Goal: Entertainment & Leisure: Browse casually

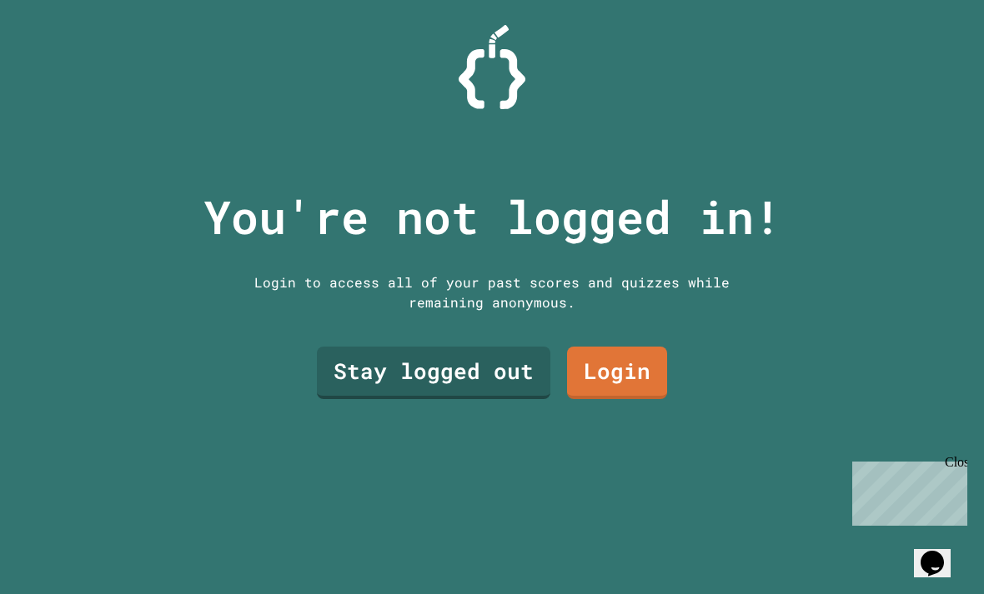
click at [416, 399] on link "Stay logged out" at bounding box center [433, 373] width 233 height 53
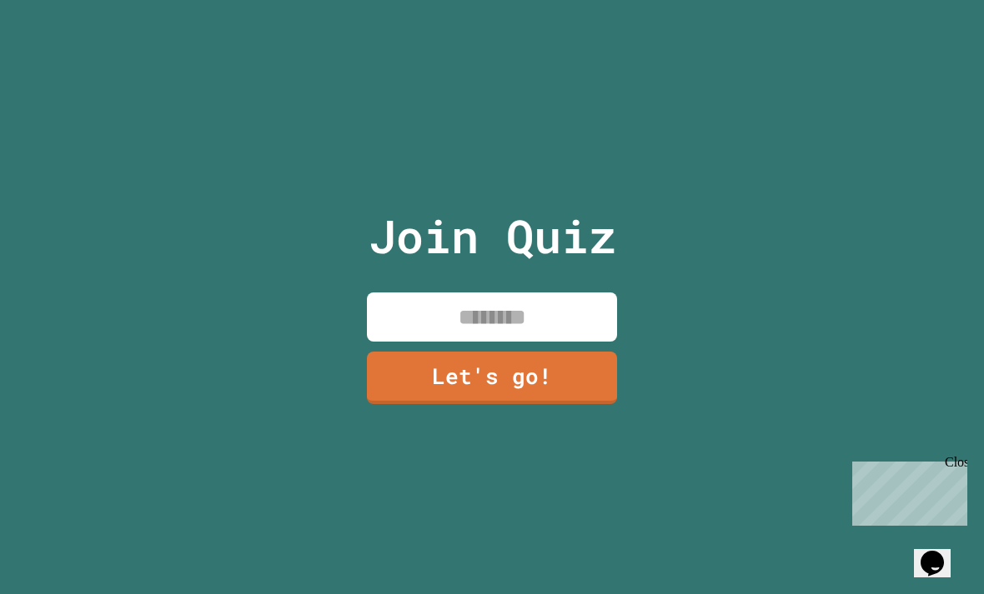
click at [543, 342] on input at bounding box center [492, 317] width 250 height 49
type input "*******"
click at [567, 404] on link "Let's go!" at bounding box center [492, 378] width 250 height 53
click at [953, 465] on div "Close" at bounding box center [955, 465] width 21 height 21
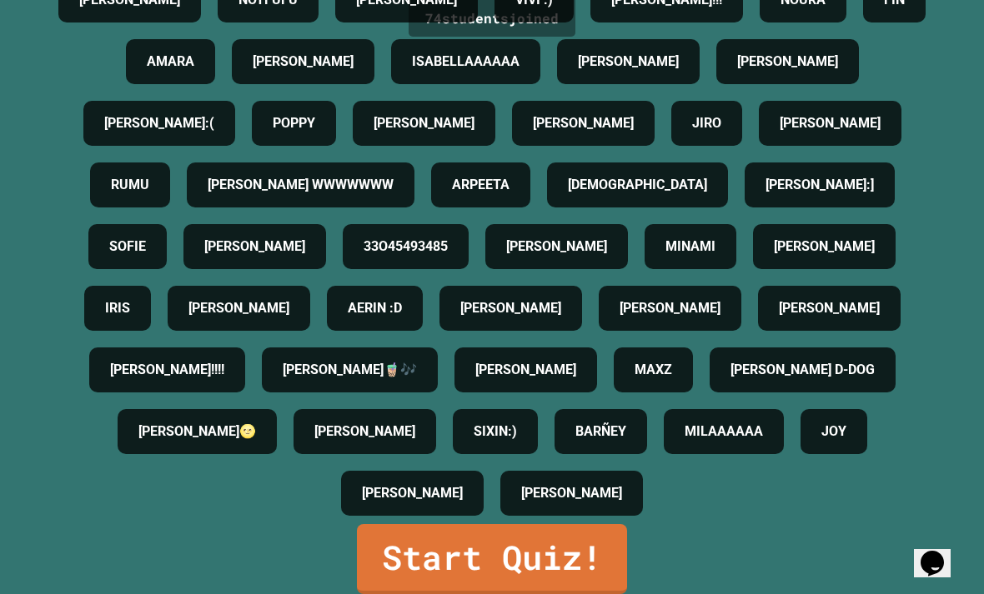
scroll to position [53, 0]
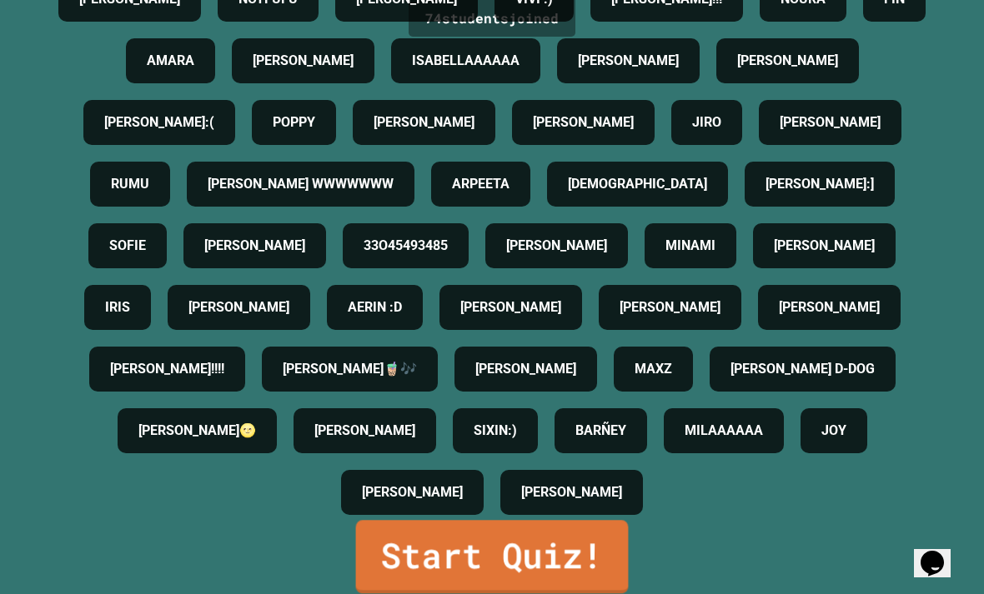
click at [552, 545] on link "Start Quiz!" at bounding box center [492, 556] width 273 height 73
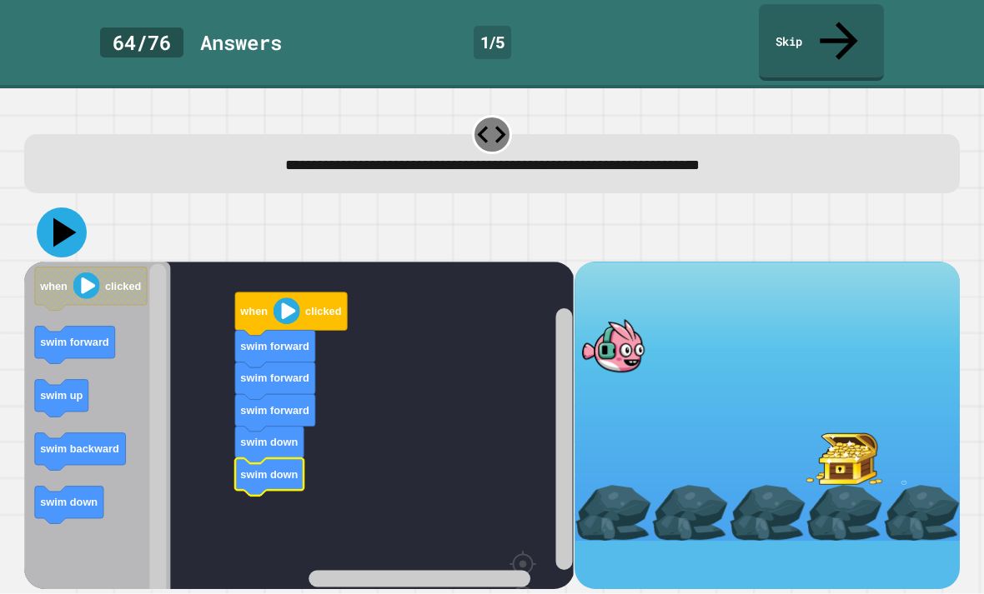
click at [64, 218] on icon at bounding box center [64, 232] width 23 height 29
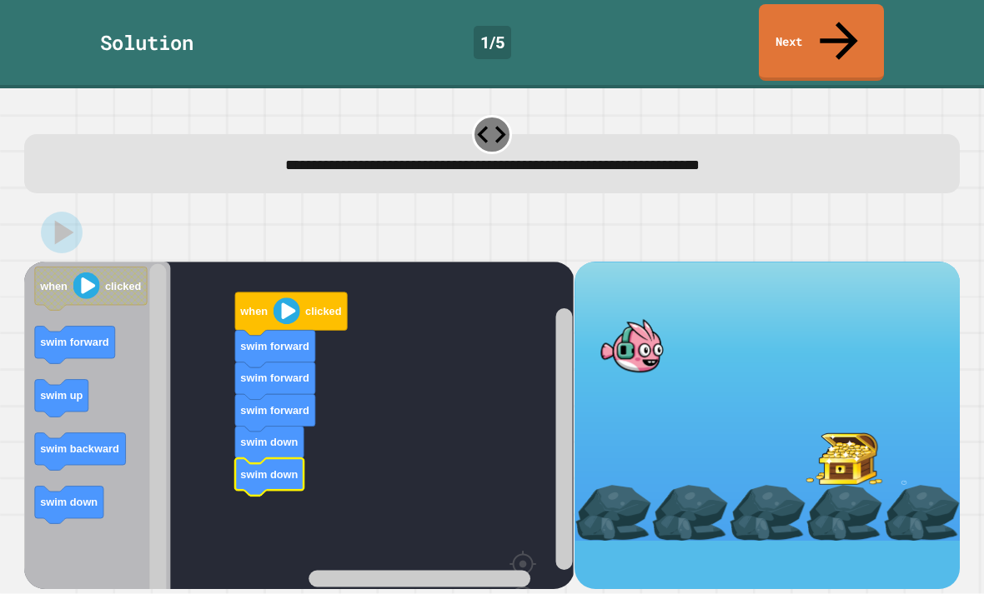
scroll to position [0, 0]
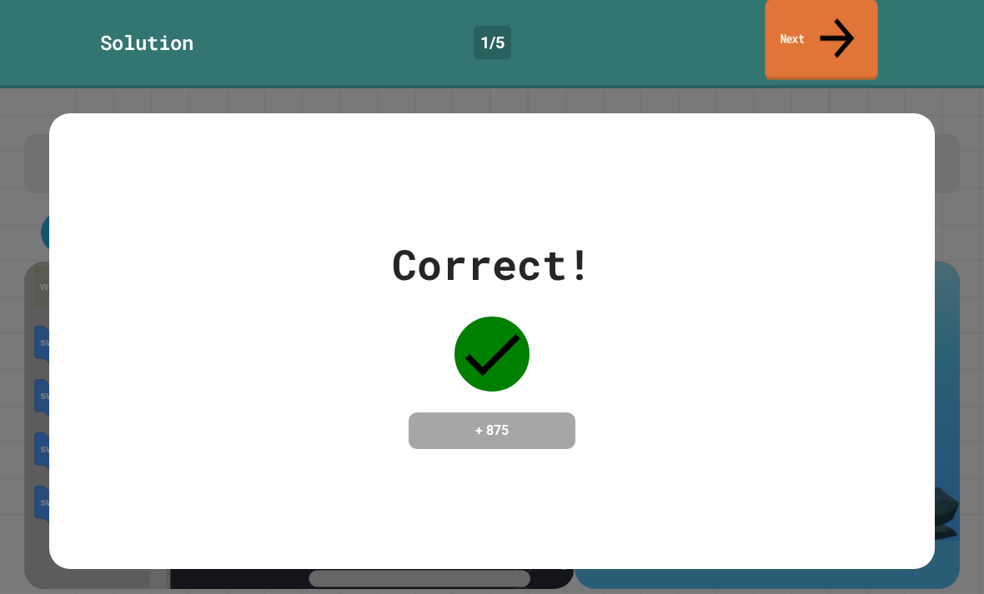
click at [820, 33] on link "Next" at bounding box center [821, 40] width 113 height 81
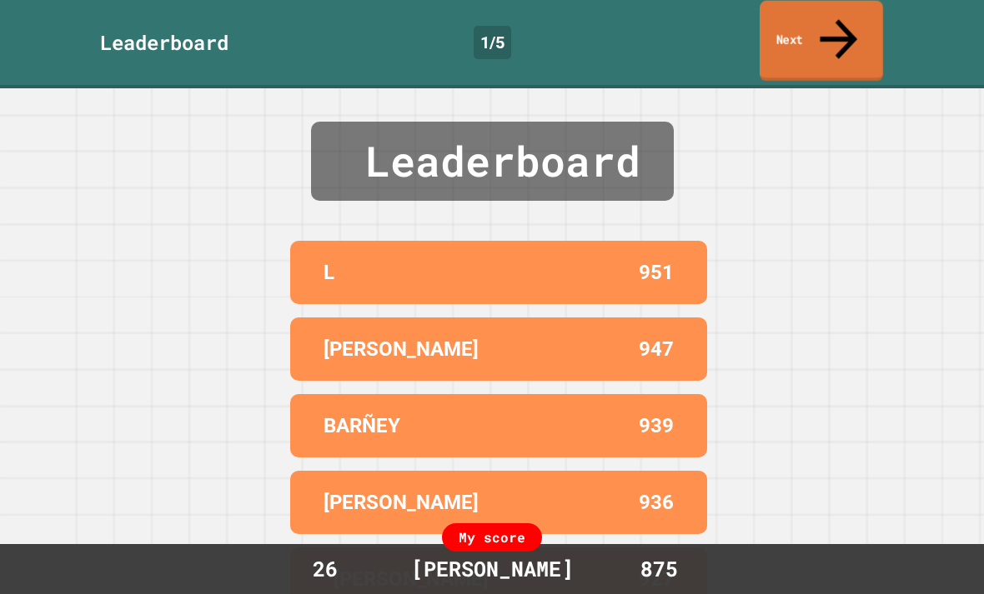
click at [825, 20] on link "Next" at bounding box center [821, 41] width 123 height 81
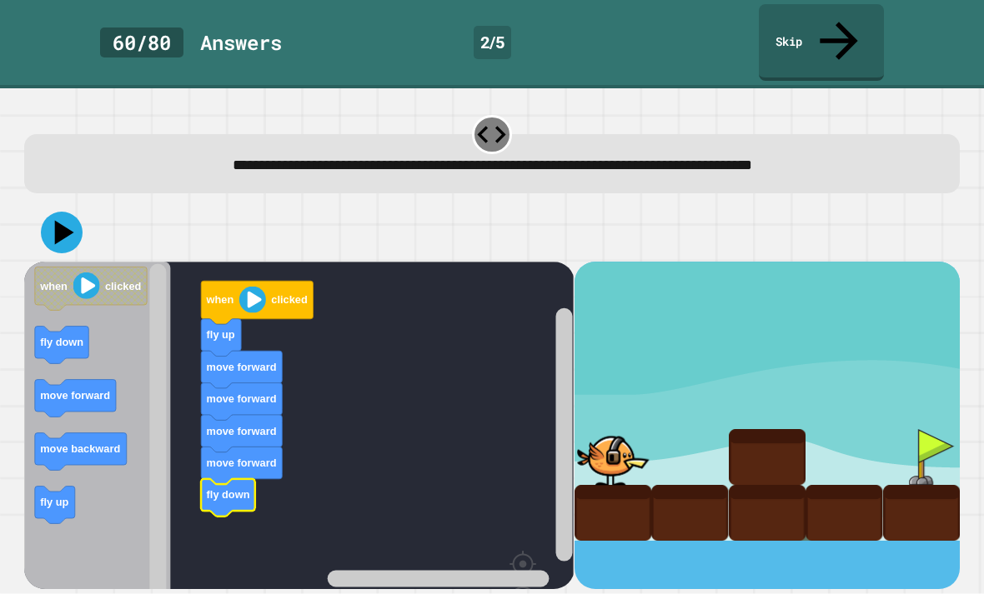
click at [68, 212] on icon at bounding box center [62, 233] width 42 height 42
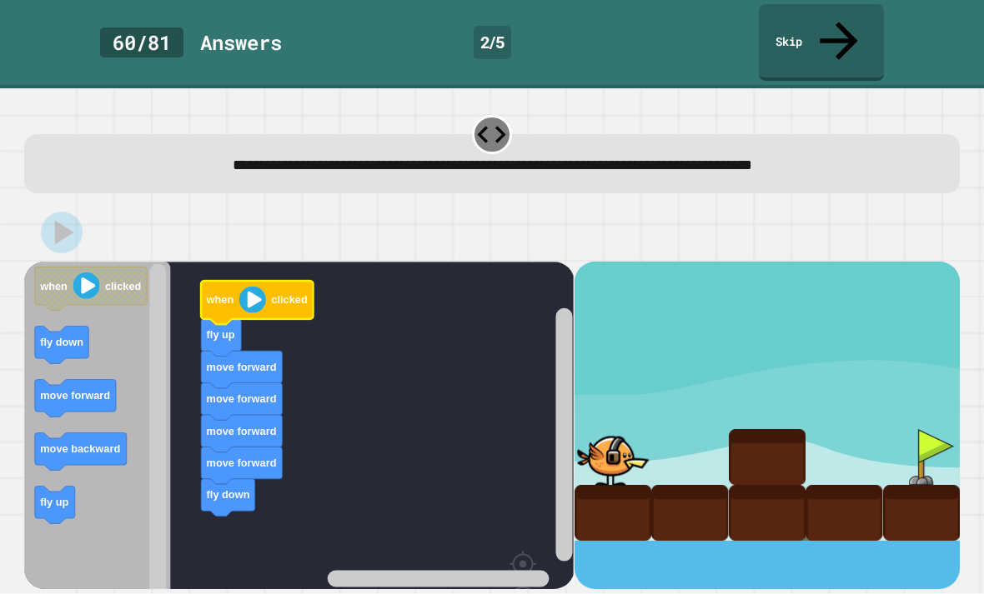
click at [253, 286] on image "Blockly Workspace" at bounding box center [252, 299] width 27 height 27
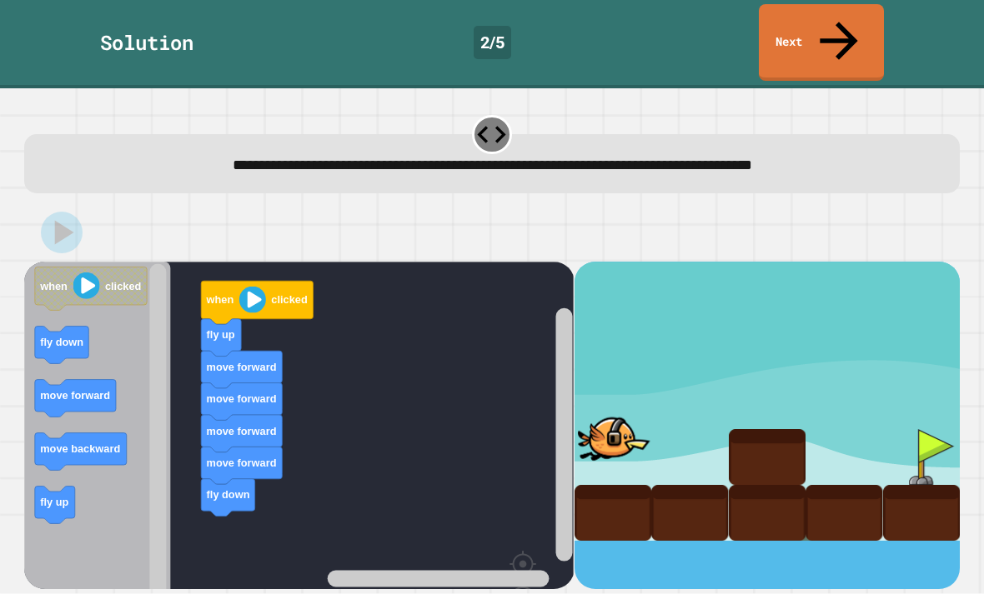
click at [392, 437] on rect "Blockly Workspace" at bounding box center [298, 471] width 549 height 418
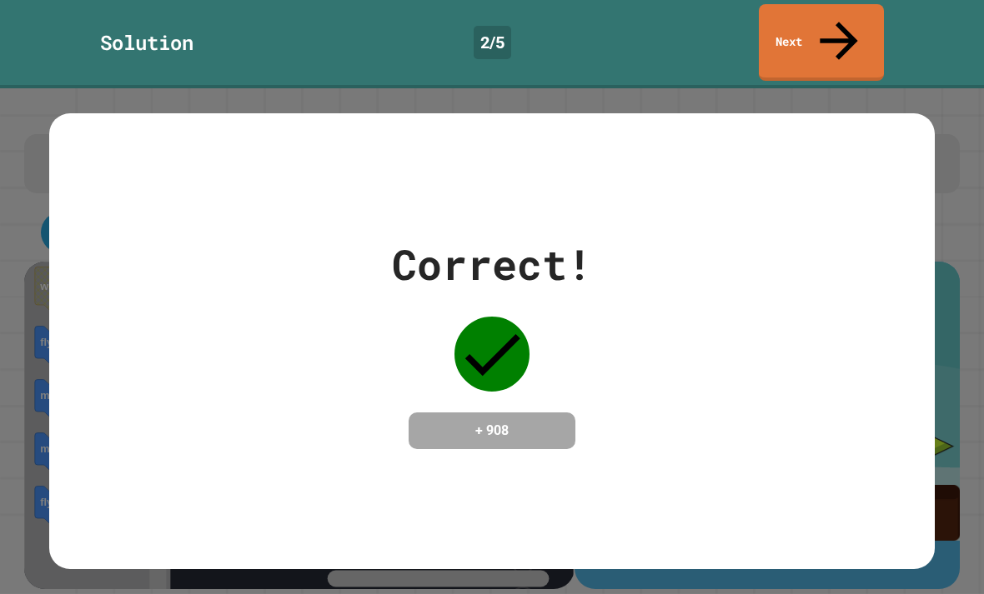
click at [841, 20] on icon at bounding box center [838, 41] width 57 height 57
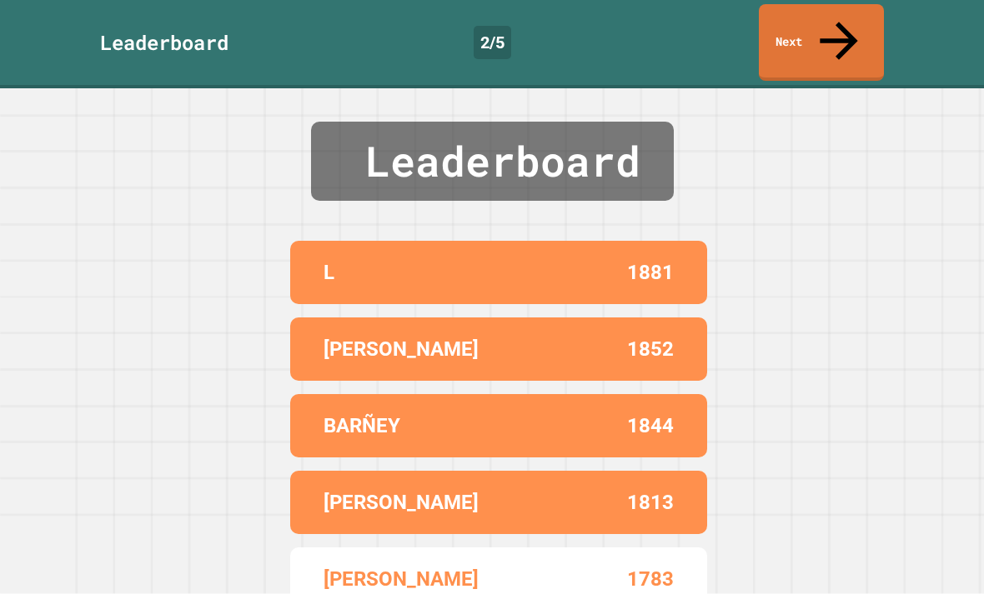
click at [841, 28] on icon at bounding box center [838, 41] width 57 height 57
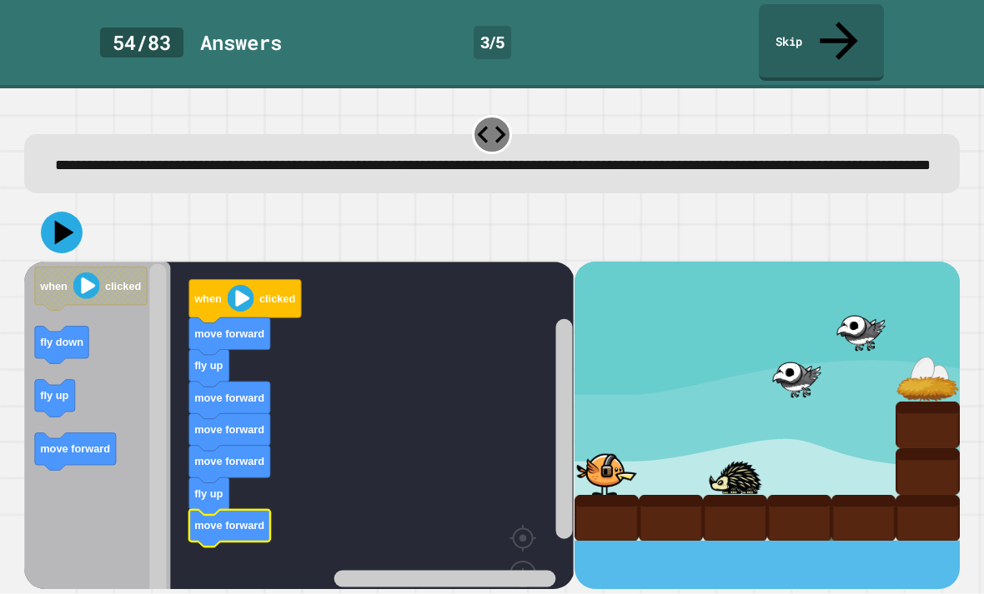
click at [346, 406] on rect "Blockly Workspace" at bounding box center [298, 458] width 549 height 392
click at [68, 220] on icon at bounding box center [64, 232] width 19 height 24
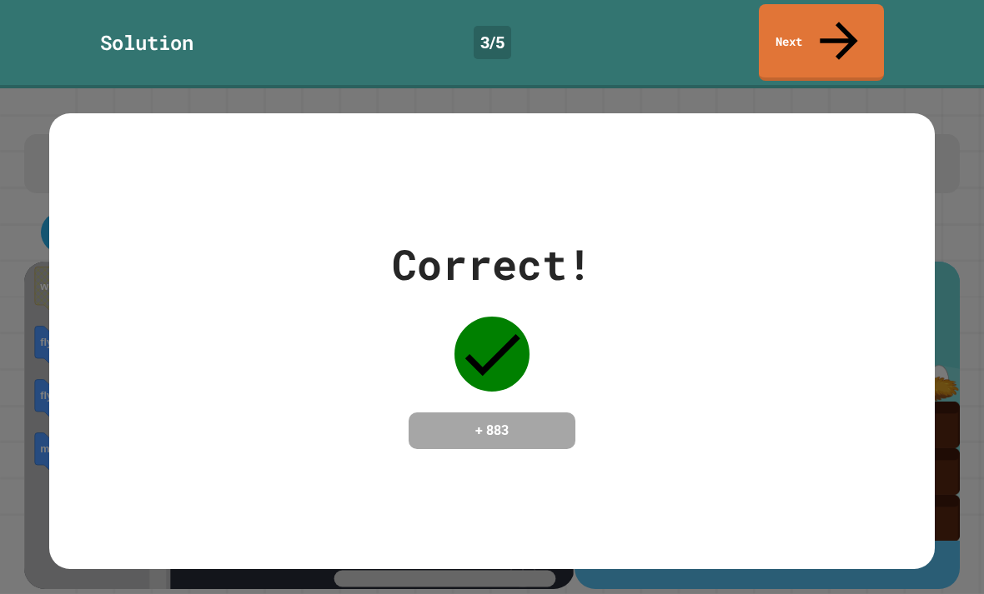
click at [831, 25] on icon at bounding box center [838, 41] width 57 height 57
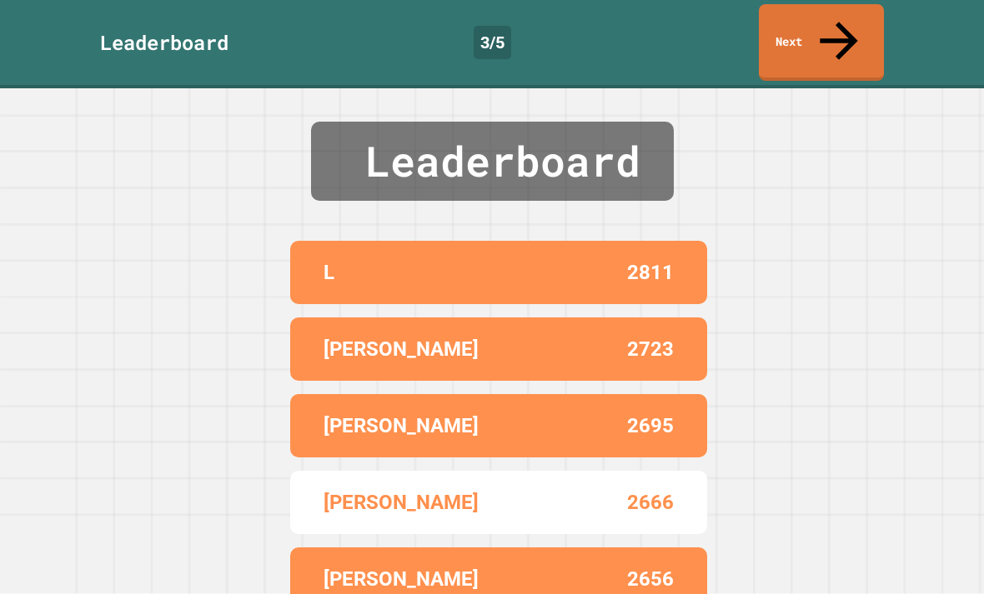
click at [847, 35] on link "Next" at bounding box center [821, 42] width 125 height 77
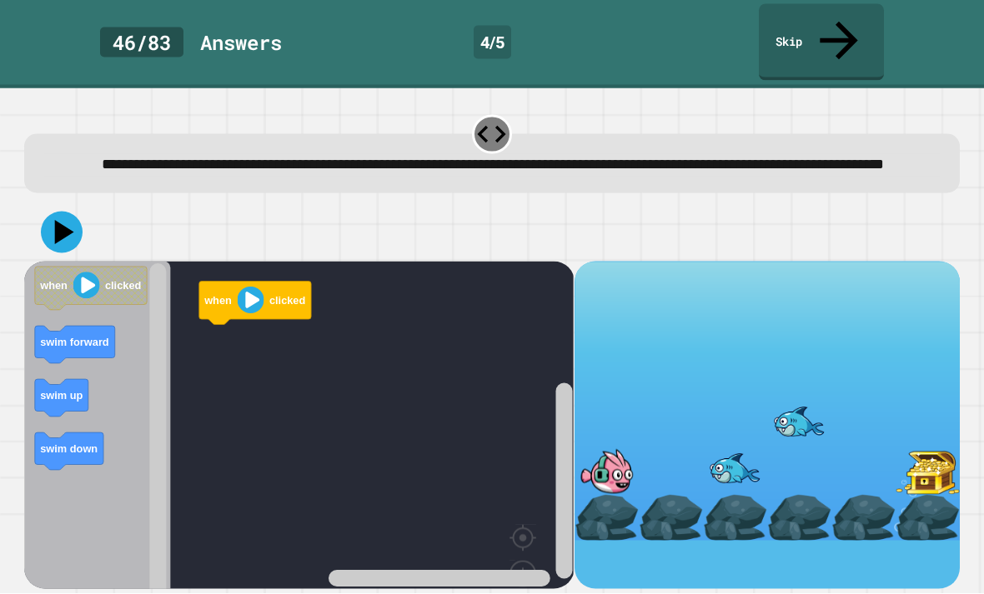
scroll to position [53, 0]
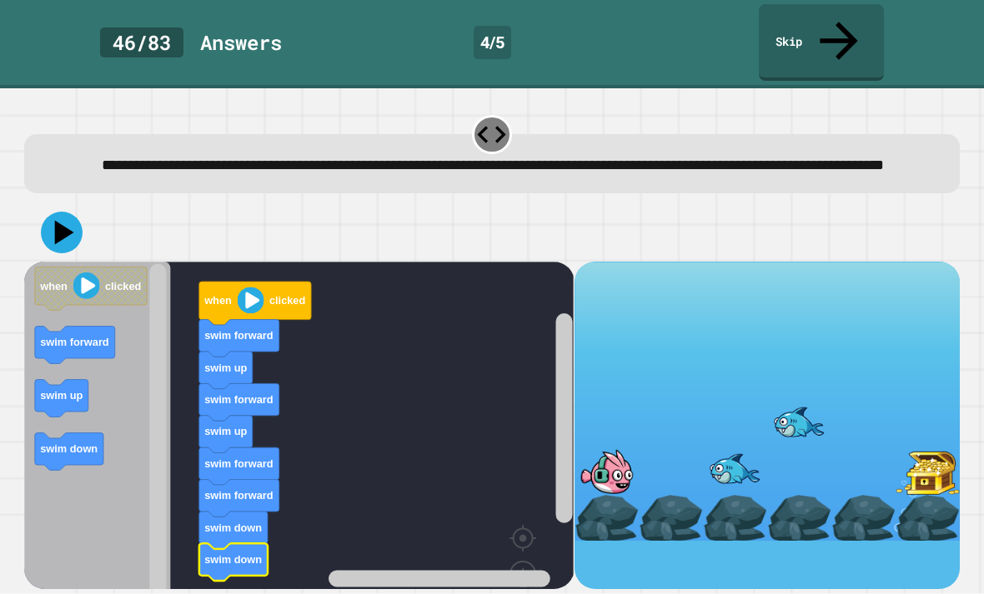
click at [366, 403] on rect "Blockly Workspace" at bounding box center [298, 458] width 549 height 392
click at [63, 220] on icon at bounding box center [64, 232] width 19 height 24
click at [311, 450] on rect "Blockly Workspace" at bounding box center [298, 458] width 549 height 392
click at [82, 212] on button at bounding box center [62, 233] width 42 height 42
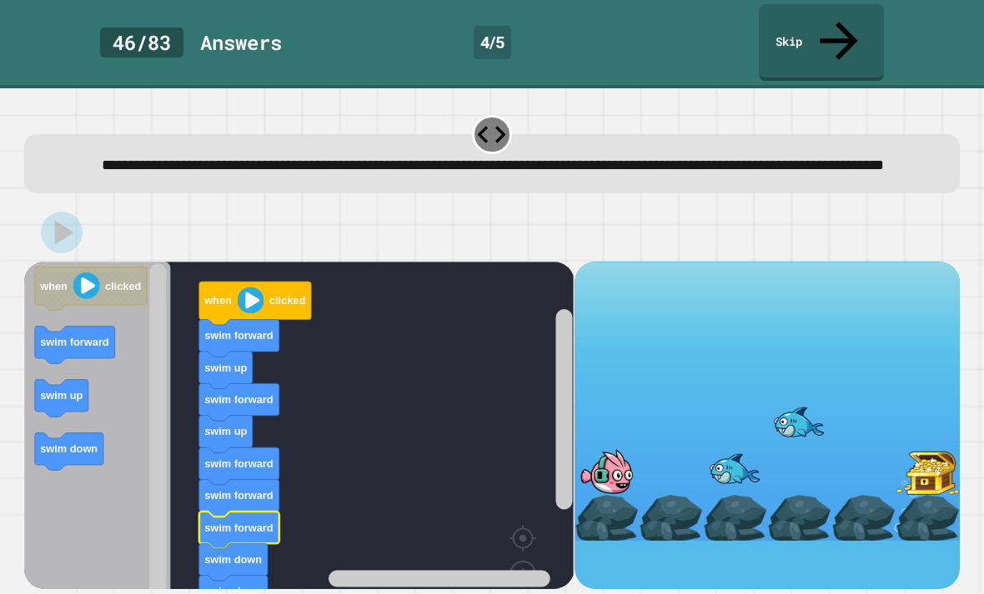
click at [83, 203] on div at bounding box center [491, 232] width 935 height 58
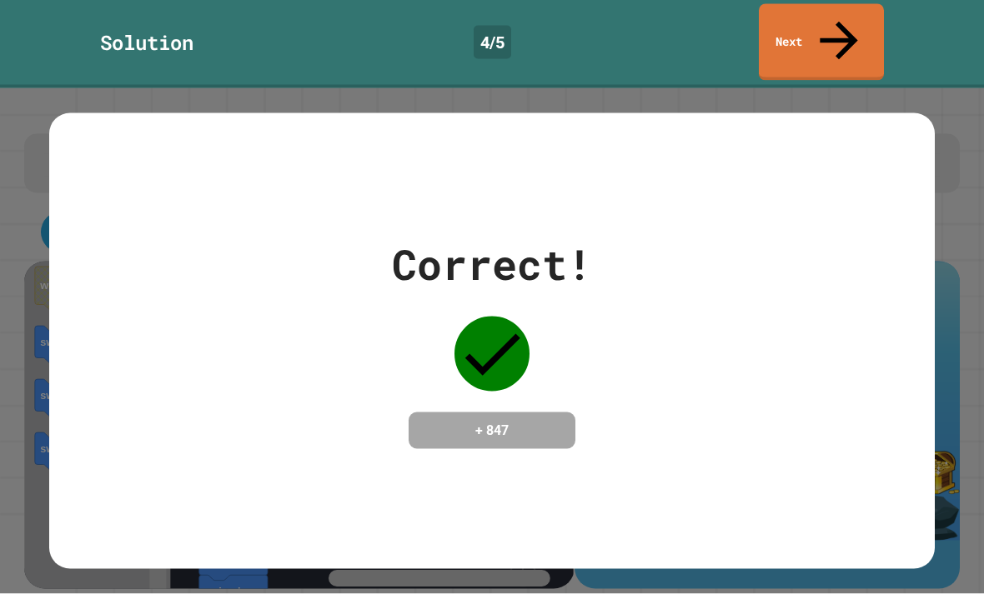
scroll to position [0, 0]
click at [838, 13] on icon at bounding box center [838, 41] width 57 height 57
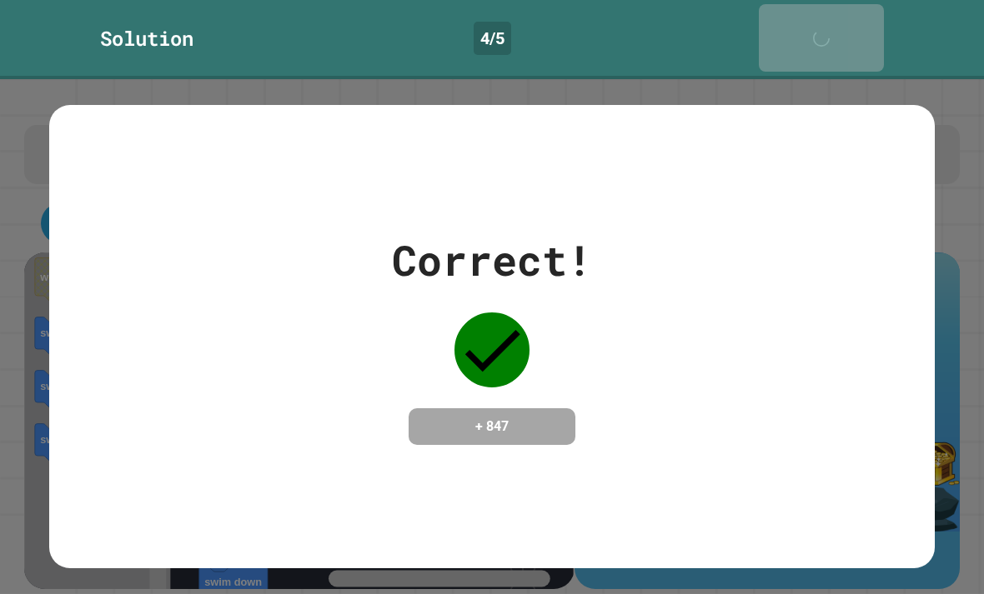
click at [837, 13] on div "Next" at bounding box center [821, 38] width 42 height 51
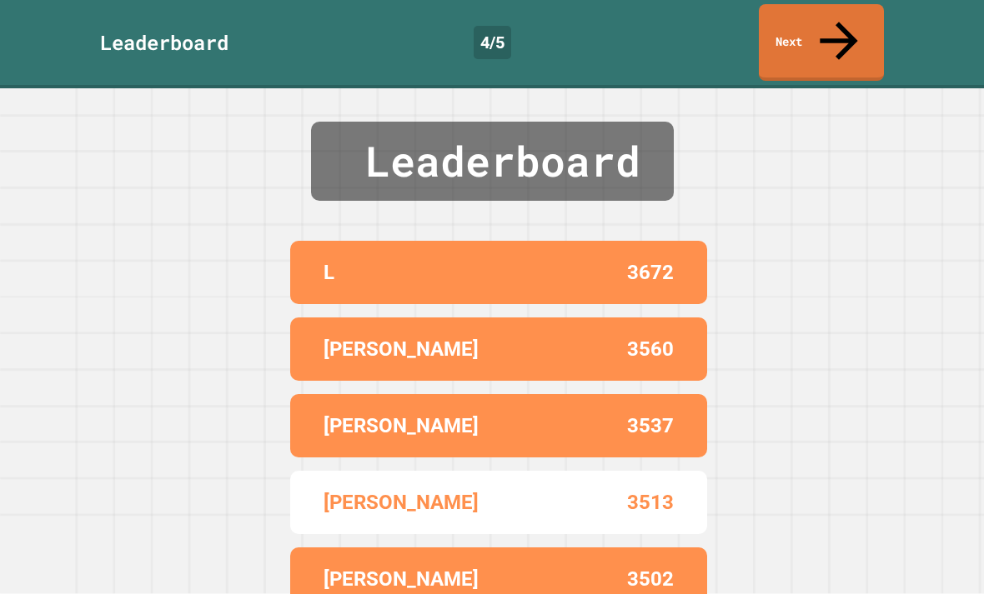
scroll to position [1, 0]
click at [830, 27] on link "Next" at bounding box center [821, 42] width 125 height 77
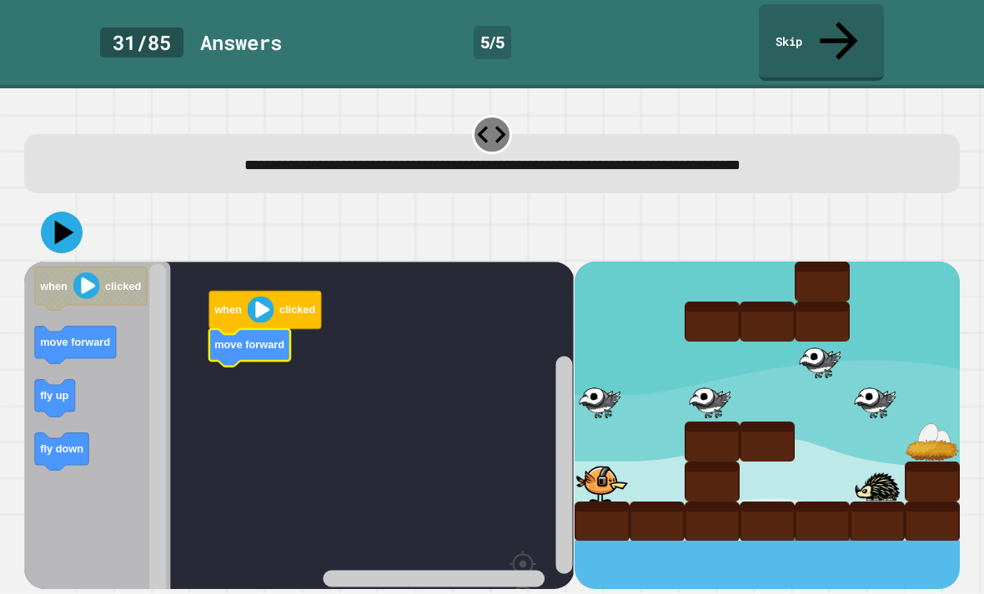
click at [61, 382] on icon "Blockly Workspace" at bounding box center [97, 471] width 146 height 418
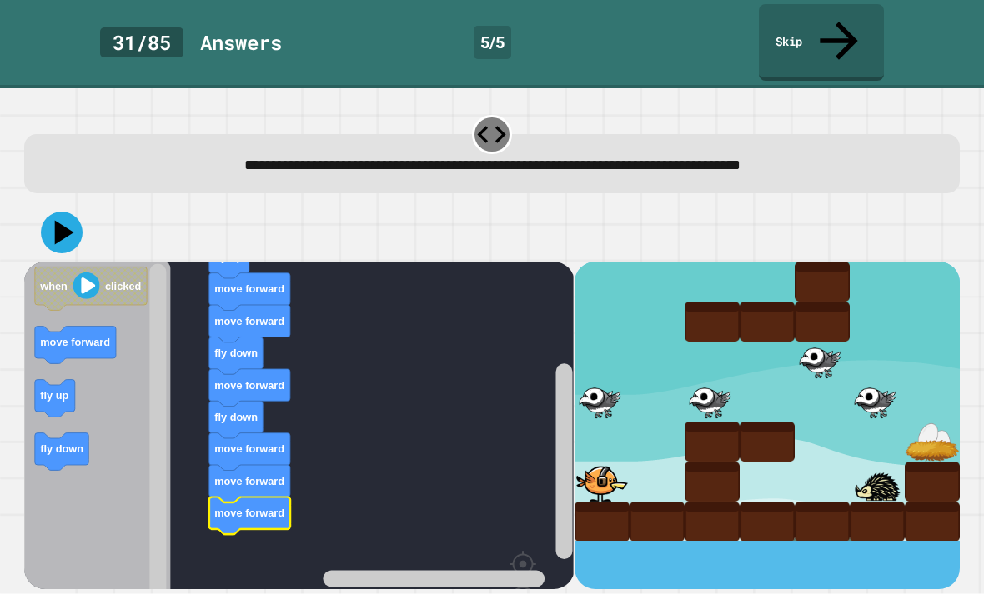
click at [58, 220] on icon at bounding box center [64, 232] width 19 height 24
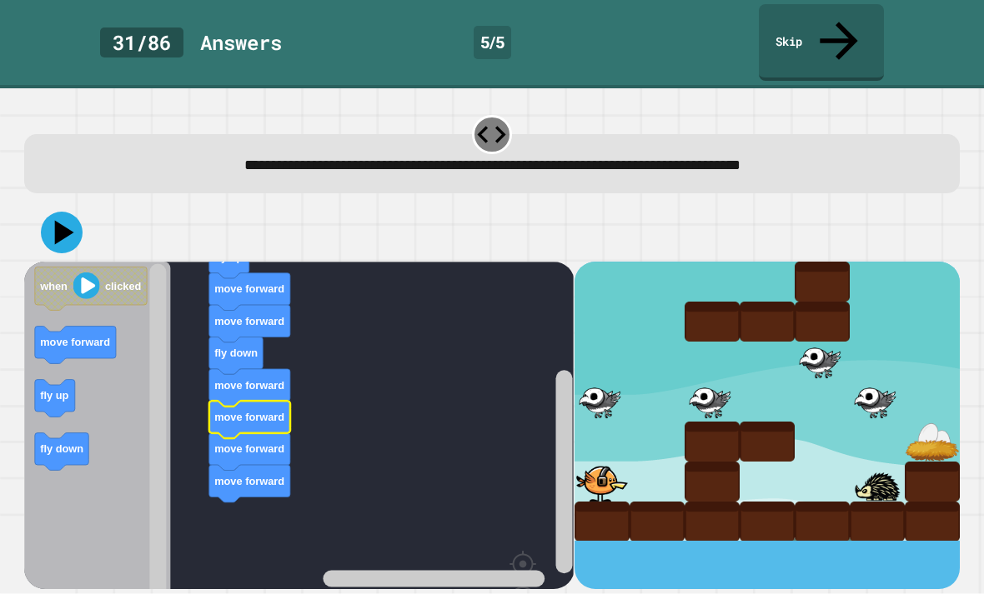
click at [62, 212] on icon at bounding box center [62, 233] width 42 height 42
click at [70, 212] on icon at bounding box center [62, 233] width 42 height 42
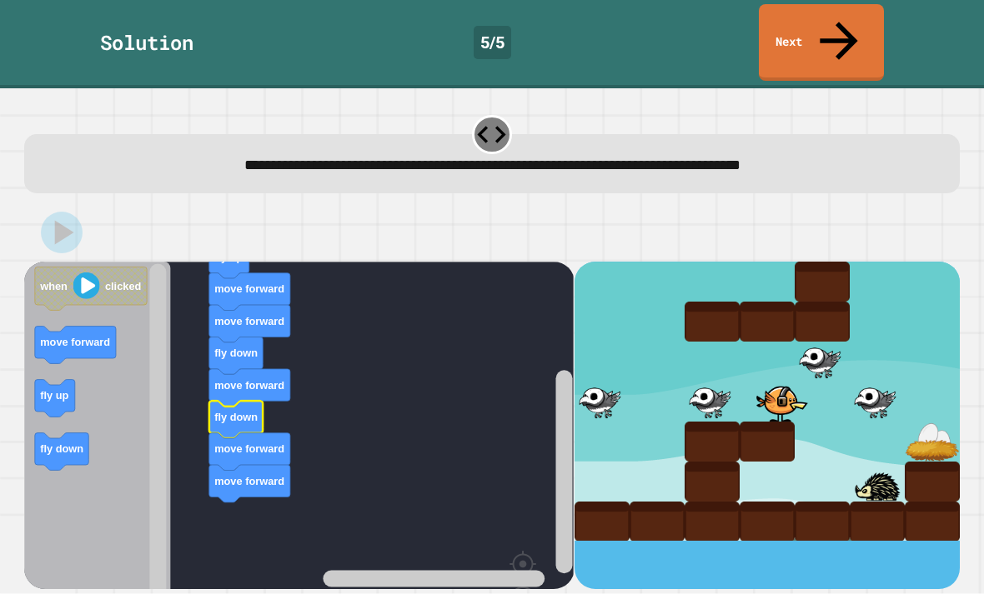
click at [846, 20] on icon at bounding box center [838, 41] width 57 height 57
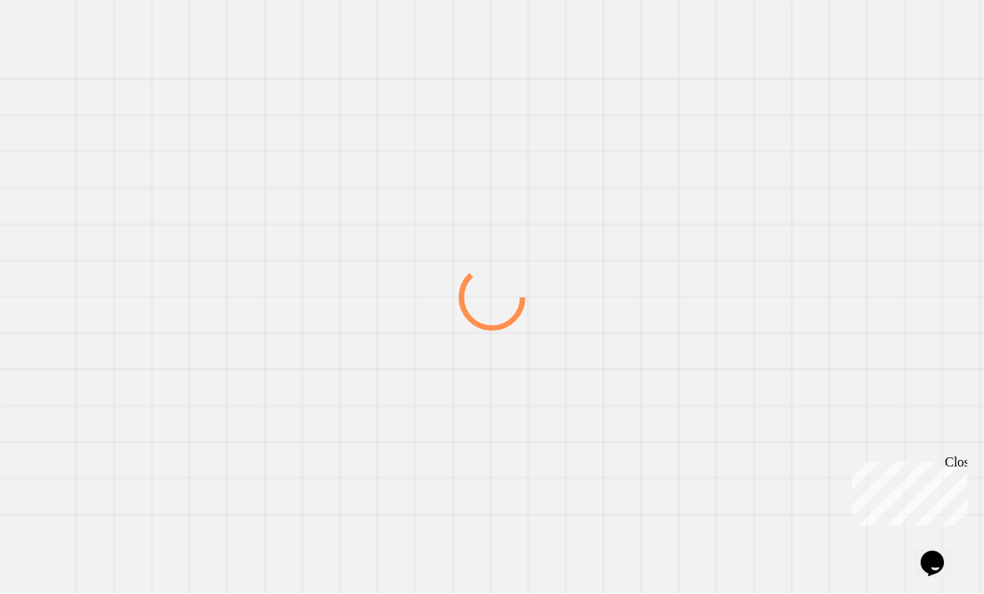
click at [960, 468] on div "Close" at bounding box center [955, 465] width 21 height 21
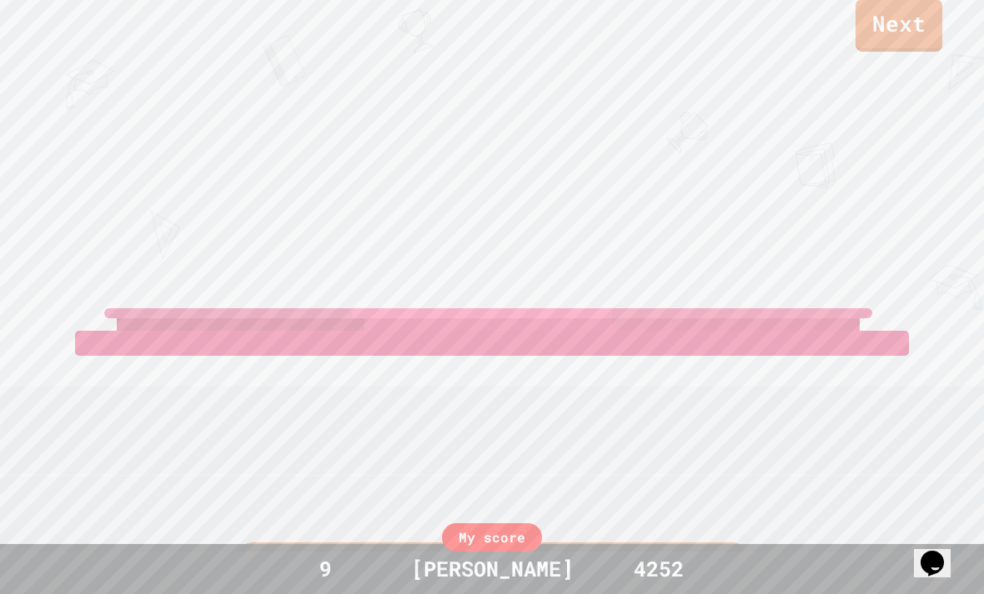
scroll to position [74, 0]
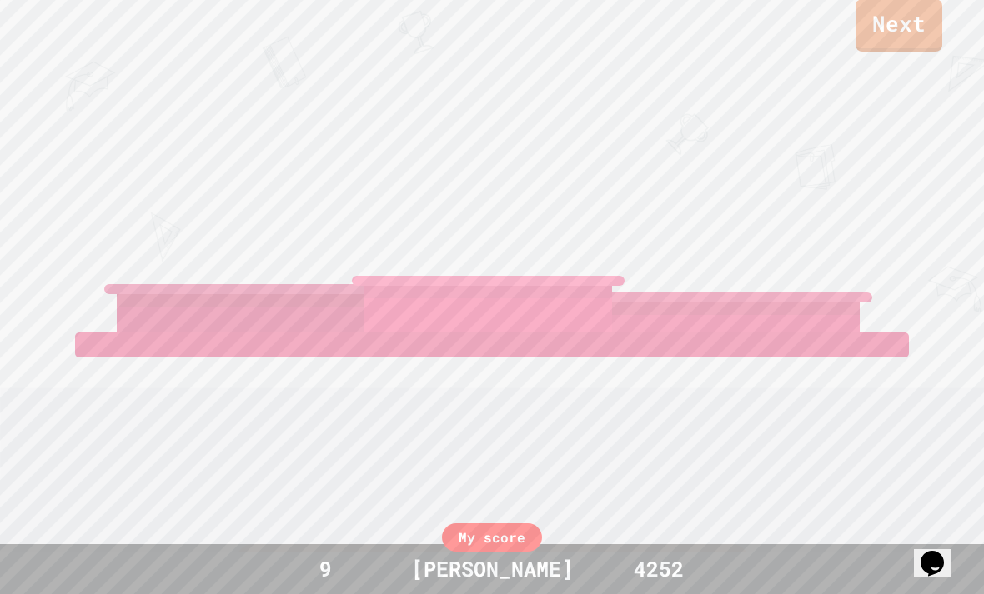
click at [905, 30] on link "Next" at bounding box center [898, 25] width 87 height 53
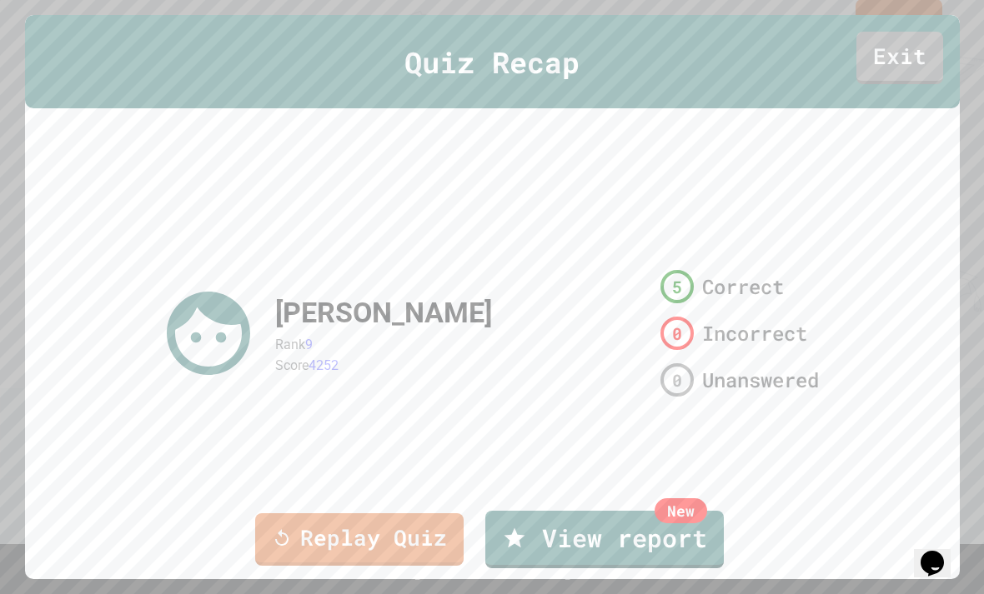
click at [910, 32] on link "Exit" at bounding box center [899, 58] width 87 height 53
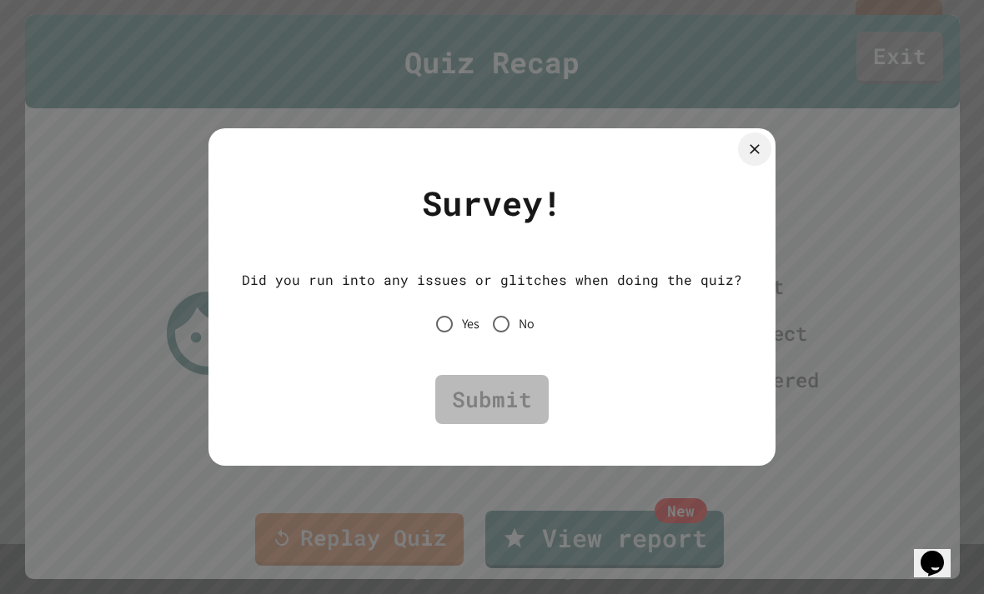
click at [746, 145] on icon at bounding box center [754, 149] width 17 height 17
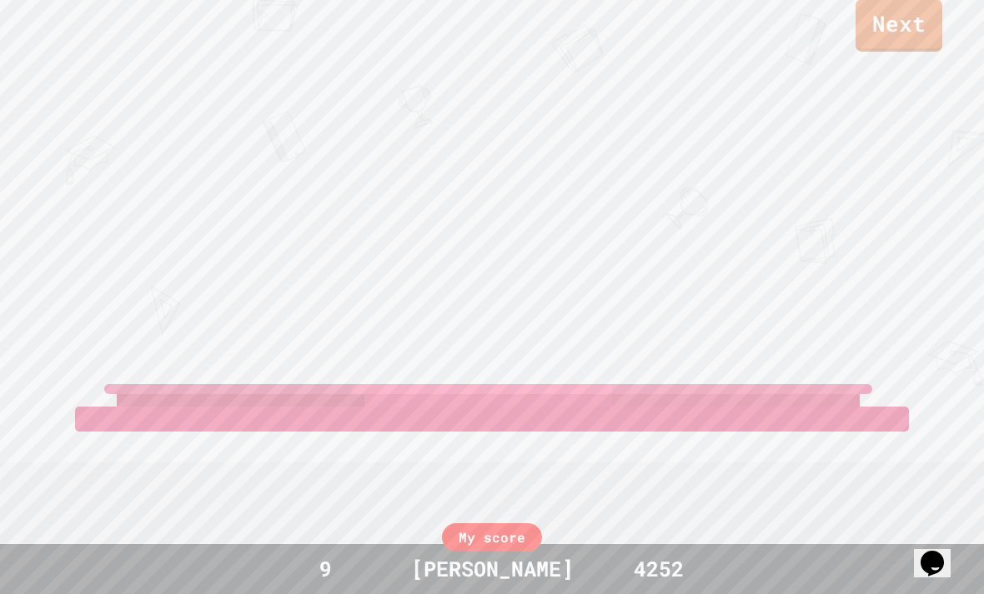
click at [906, 30] on link "Next" at bounding box center [898, 25] width 87 height 53
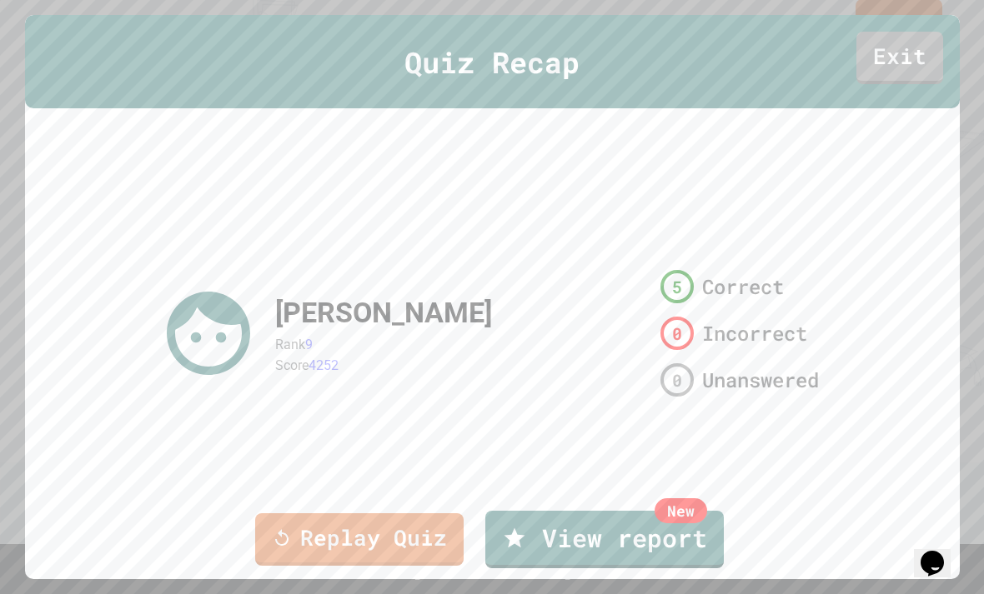
click at [295, 542] on link "Replay Quiz" at bounding box center [359, 540] width 208 height 53
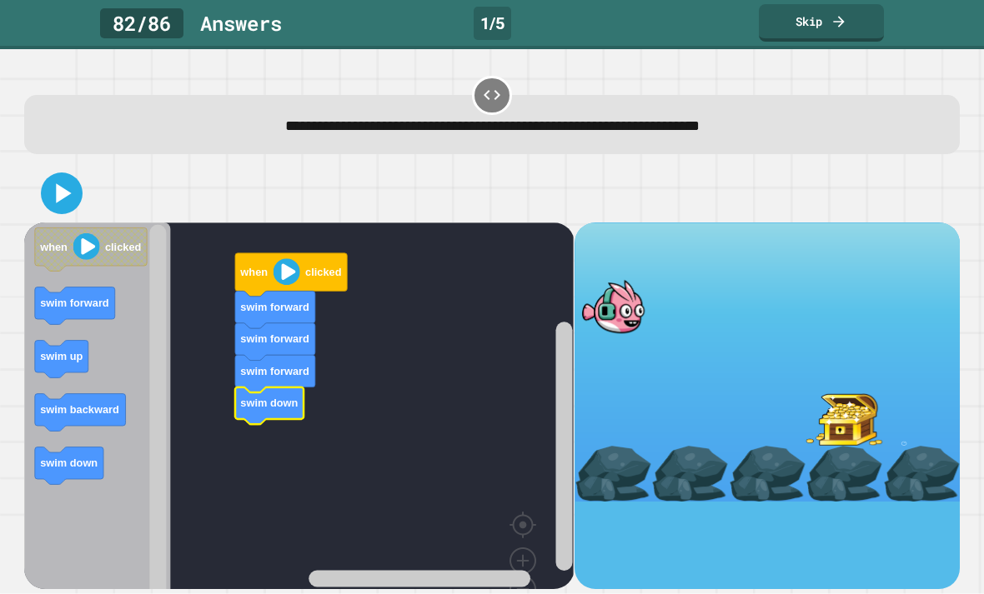
scroll to position [53, 0]
click at [49, 177] on icon at bounding box center [61, 193] width 33 height 33
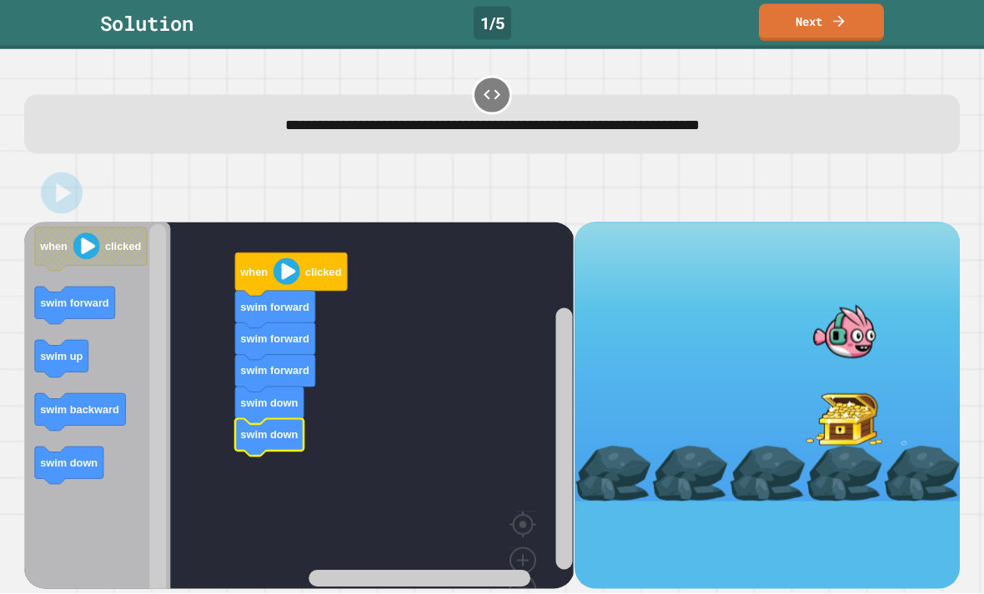
scroll to position [0, 0]
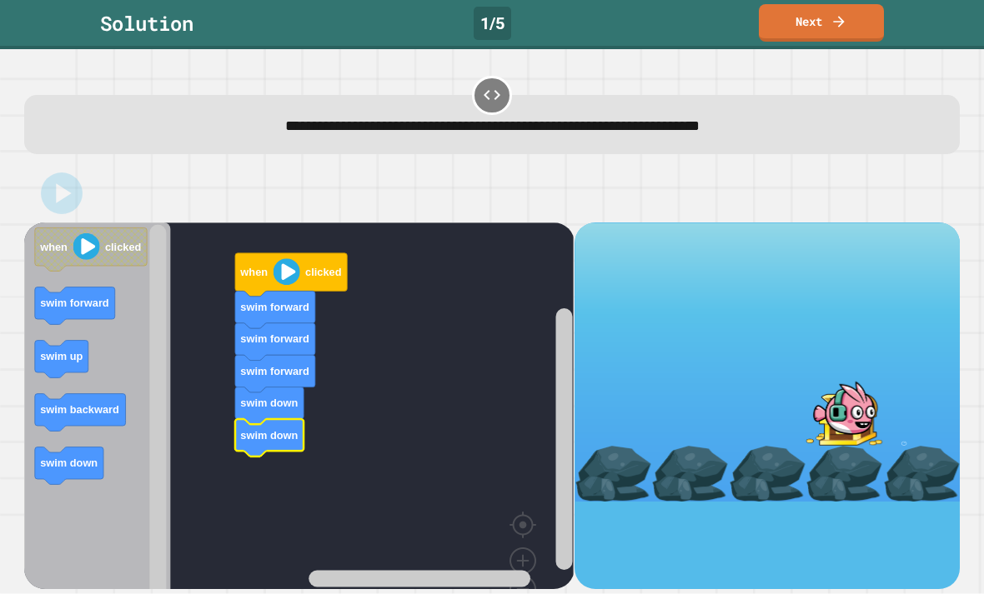
click at [845, 40] on link "Next" at bounding box center [821, 23] width 125 height 38
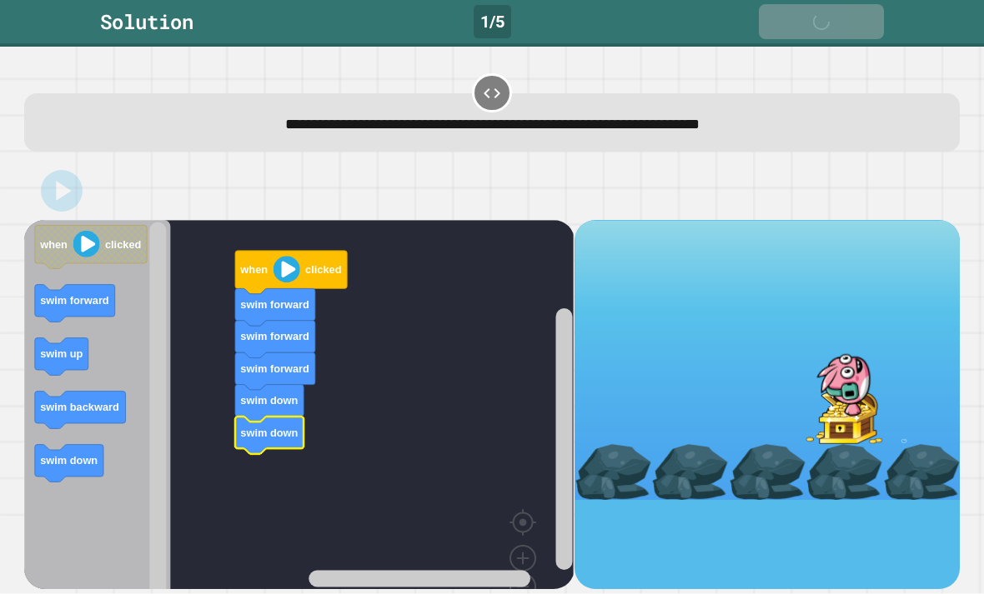
click at [865, 28] on link "Next" at bounding box center [821, 21] width 125 height 35
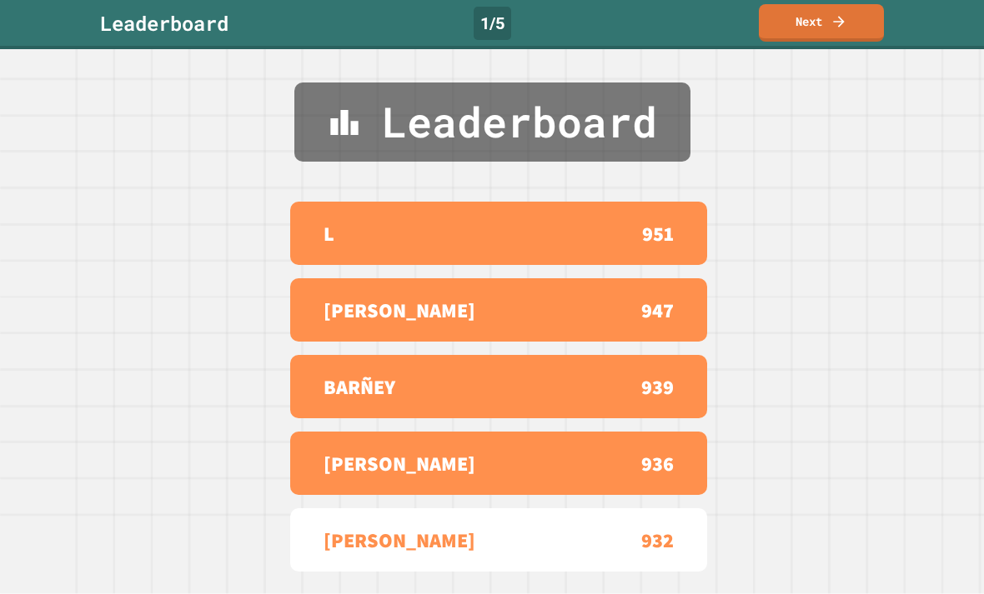
click at [859, 25] on link "Next" at bounding box center [821, 23] width 125 height 38
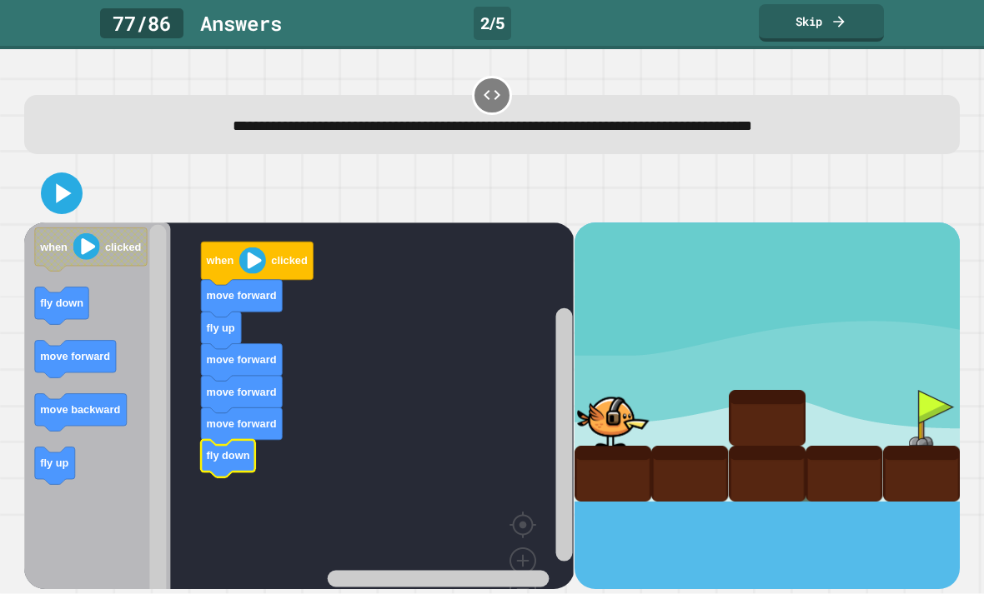
click at [70, 194] on icon at bounding box center [61, 193] width 33 height 33
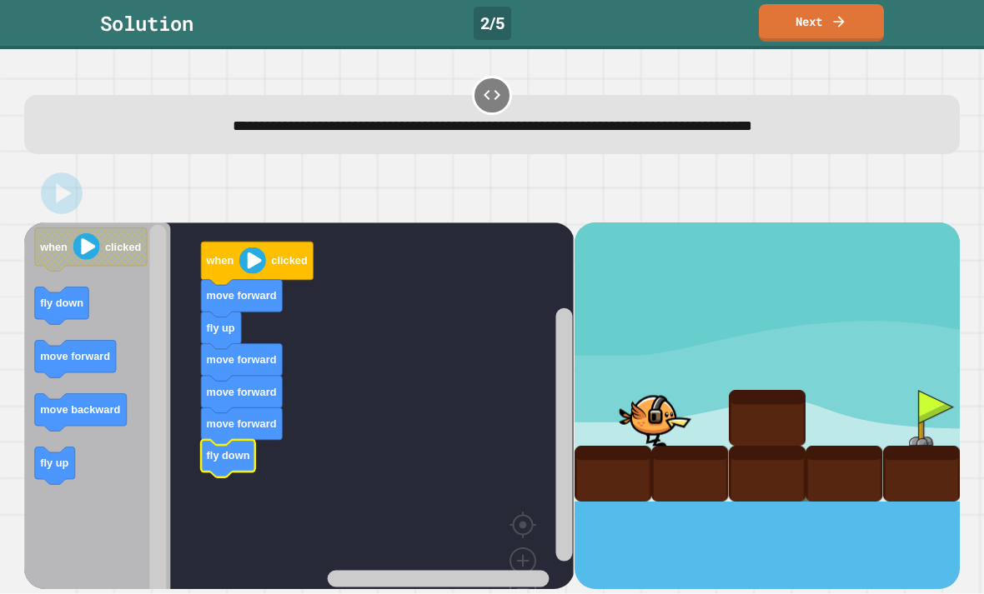
click at [41, 189] on div at bounding box center [491, 193] width 935 height 58
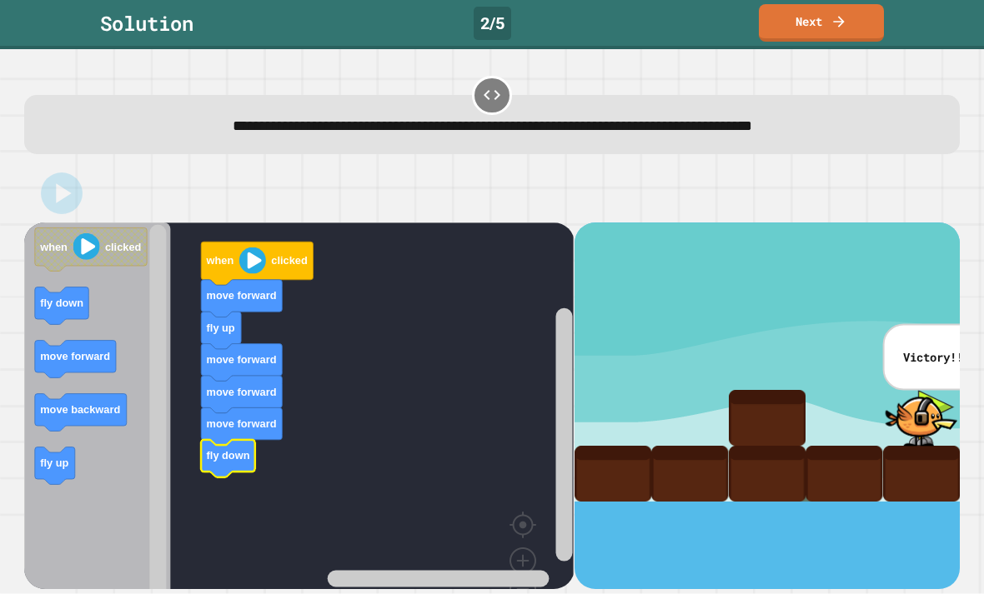
click at [845, 30] on link "Next" at bounding box center [821, 23] width 125 height 38
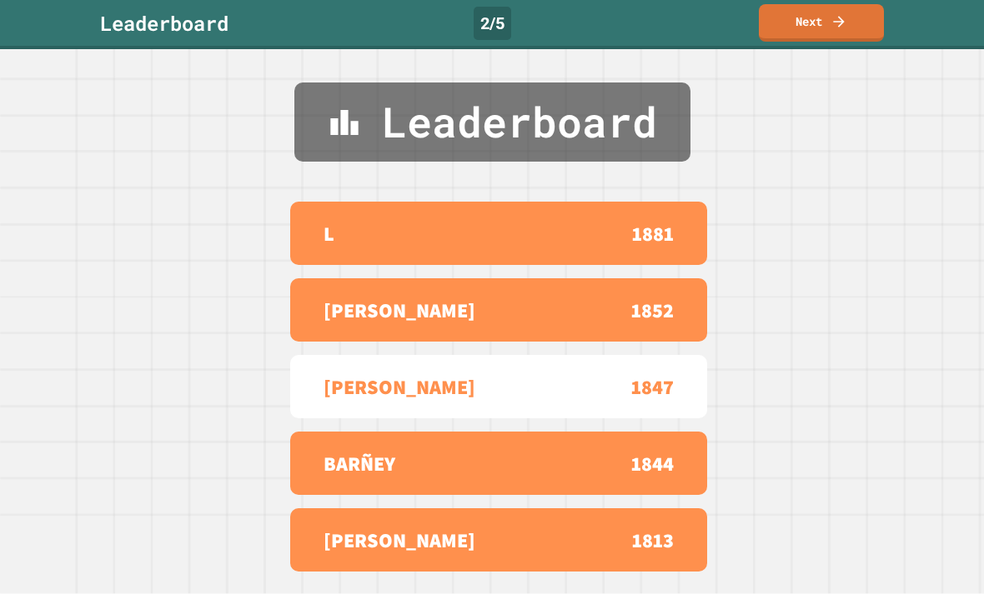
click at [850, 4] on link "Next" at bounding box center [821, 23] width 125 height 38
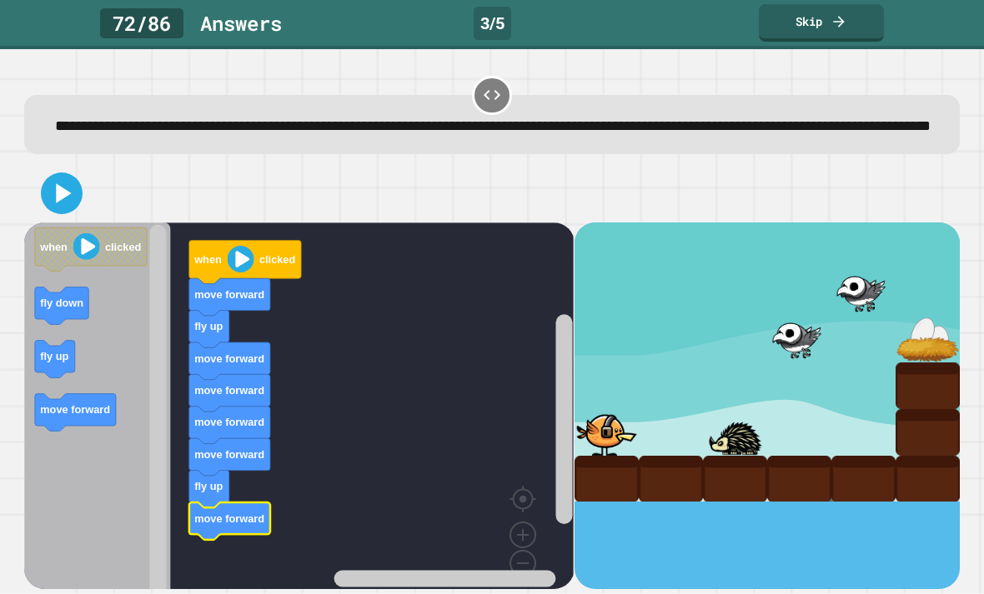
click at [68, 210] on icon at bounding box center [61, 193] width 33 height 33
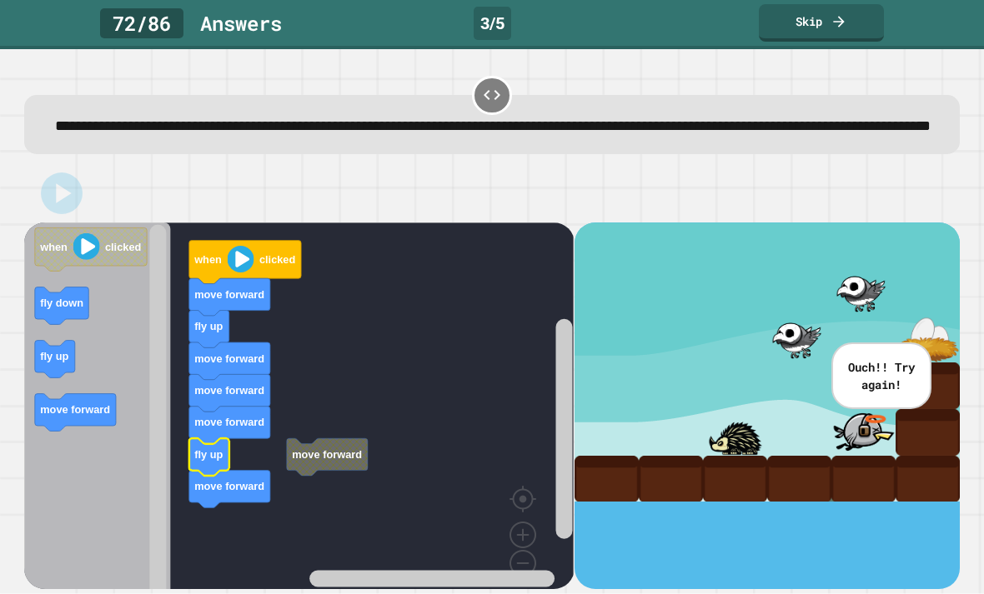
click at [53, 210] on icon at bounding box center [61, 193] width 33 height 33
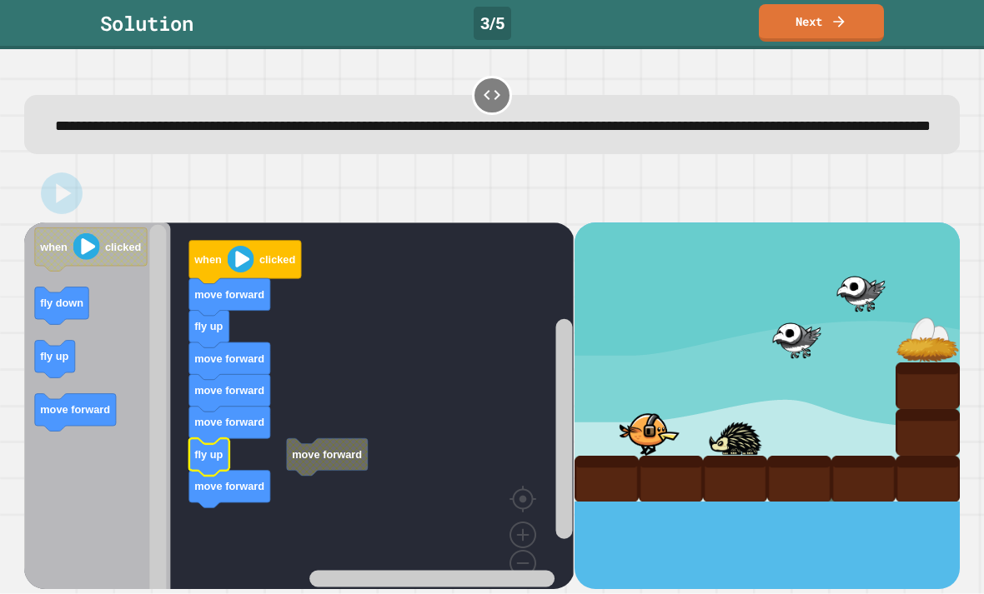
click at [129, 223] on div at bounding box center [491, 193] width 935 height 58
click at [860, 41] on link "Next" at bounding box center [821, 23] width 125 height 38
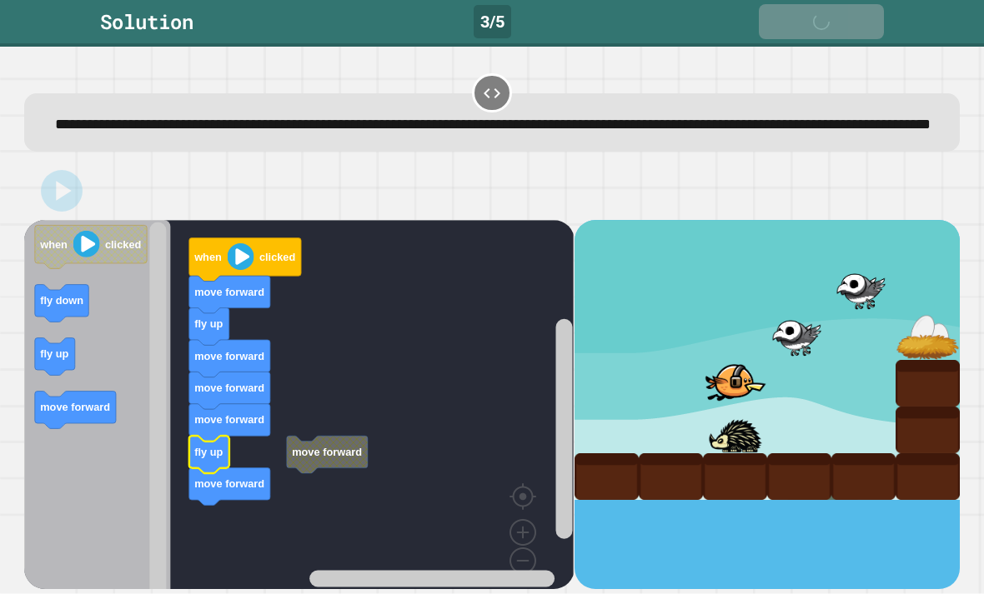
click at [861, 43] on div "Solution 3 / 5 Next" at bounding box center [492, 23] width 984 height 47
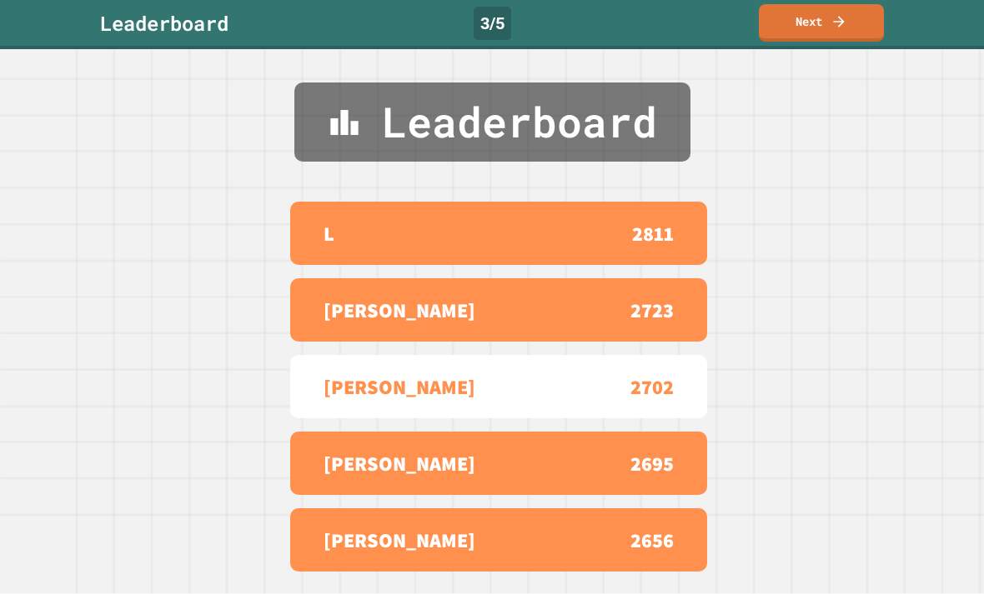
click at [838, 40] on link "Next" at bounding box center [821, 23] width 125 height 38
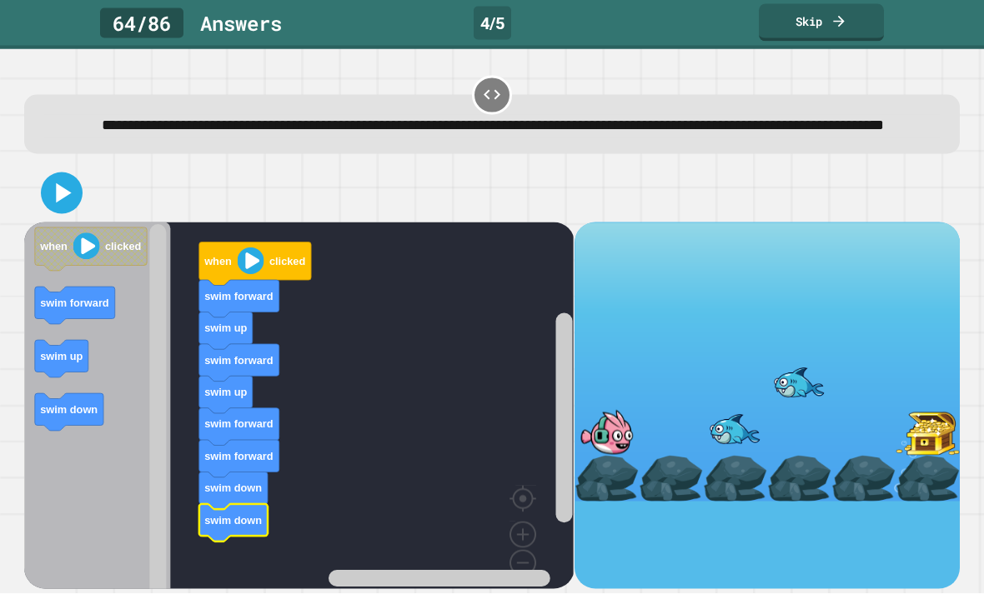
click at [72, 208] on icon at bounding box center [61, 193] width 33 height 33
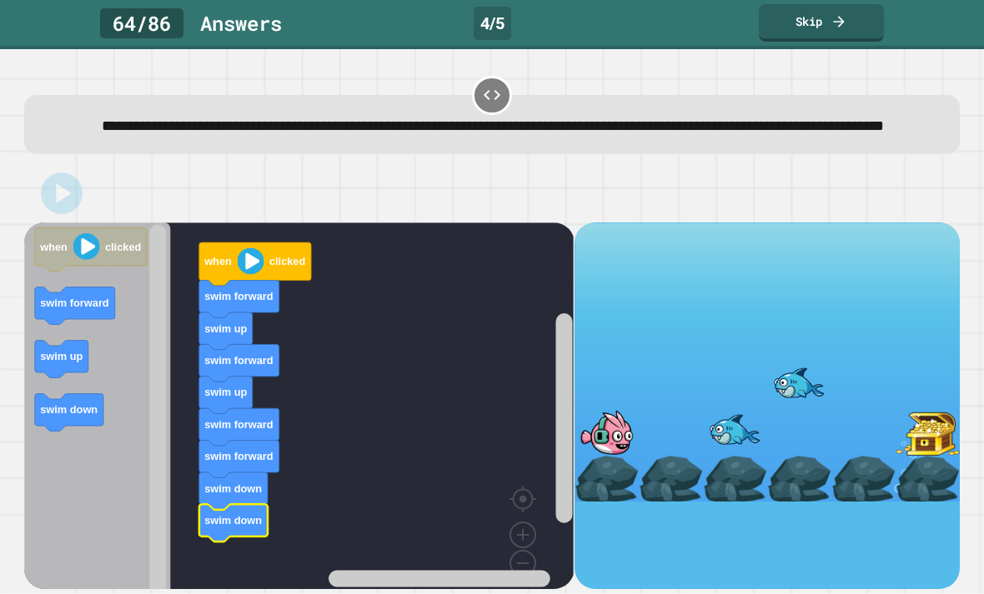
click at [78, 213] on div at bounding box center [491, 193] width 935 height 58
click at [56, 197] on div at bounding box center [491, 193] width 935 height 58
click at [864, 23] on link "Skip" at bounding box center [821, 23] width 125 height 38
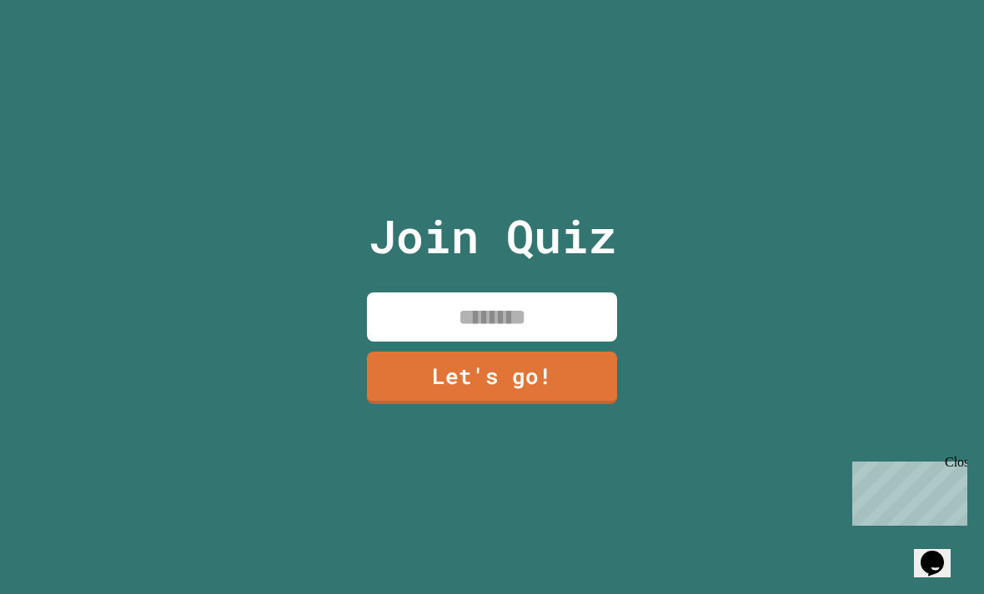
click at [559, 342] on input at bounding box center [492, 317] width 250 height 49
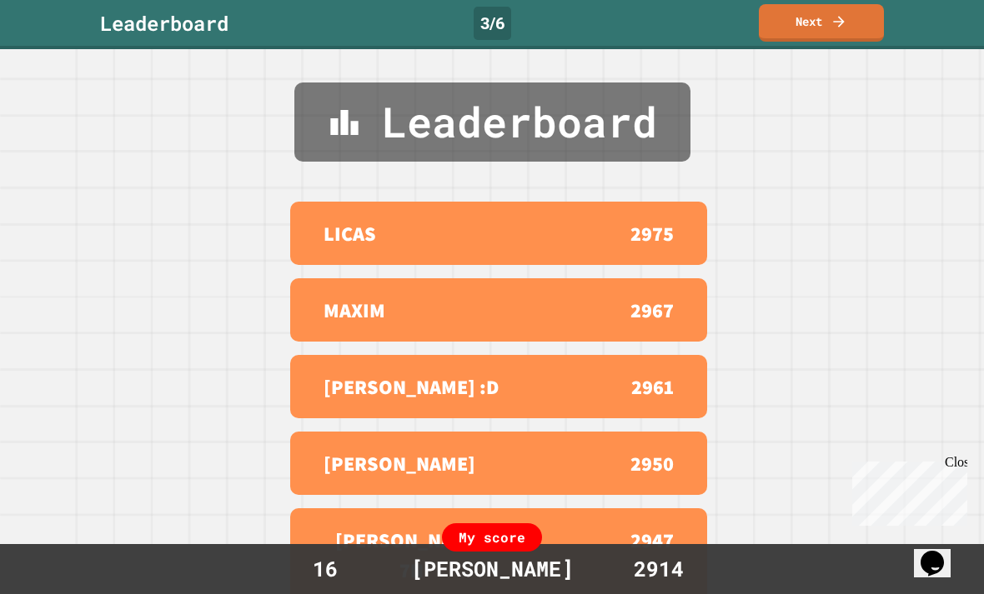
click at [841, 27] on icon at bounding box center [838, 21] width 17 height 17
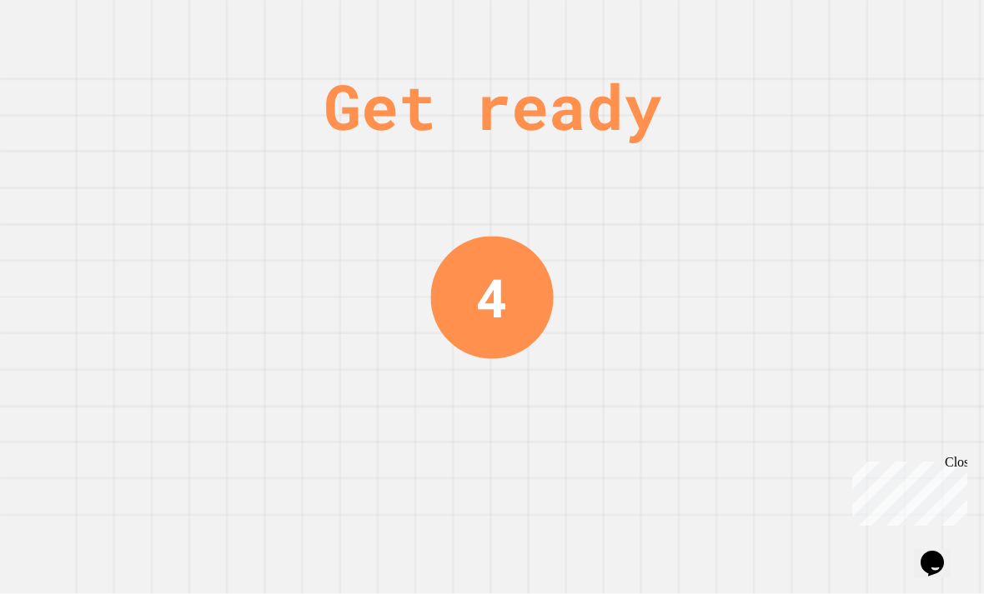
click at [948, 460] on div "Close" at bounding box center [955, 465] width 21 height 21
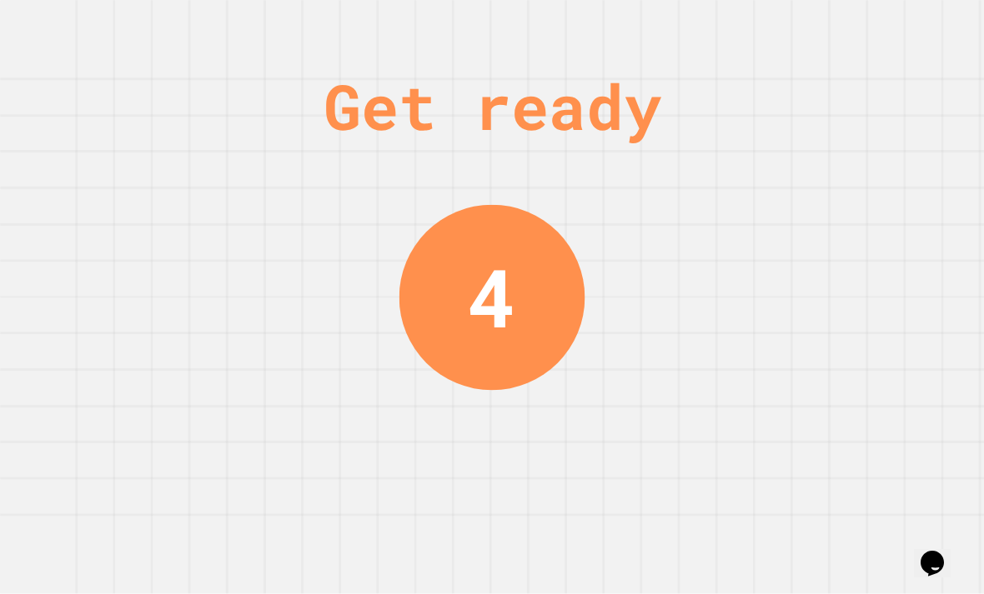
click at [948, 459] on div "Get ready 4" at bounding box center [492, 297] width 984 height 594
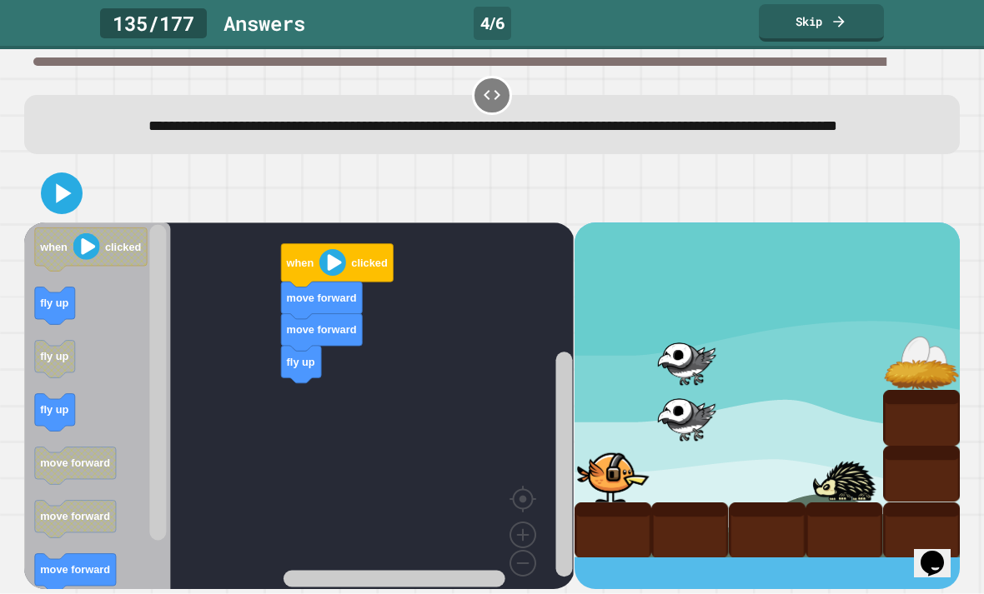
scroll to position [53, 0]
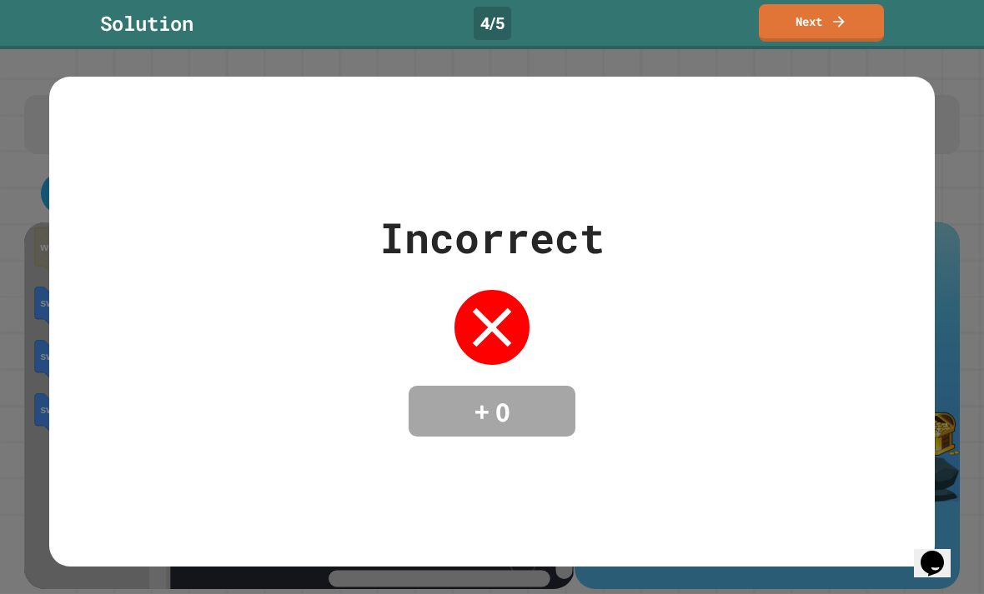
click at [852, 33] on link "Next" at bounding box center [821, 23] width 125 height 38
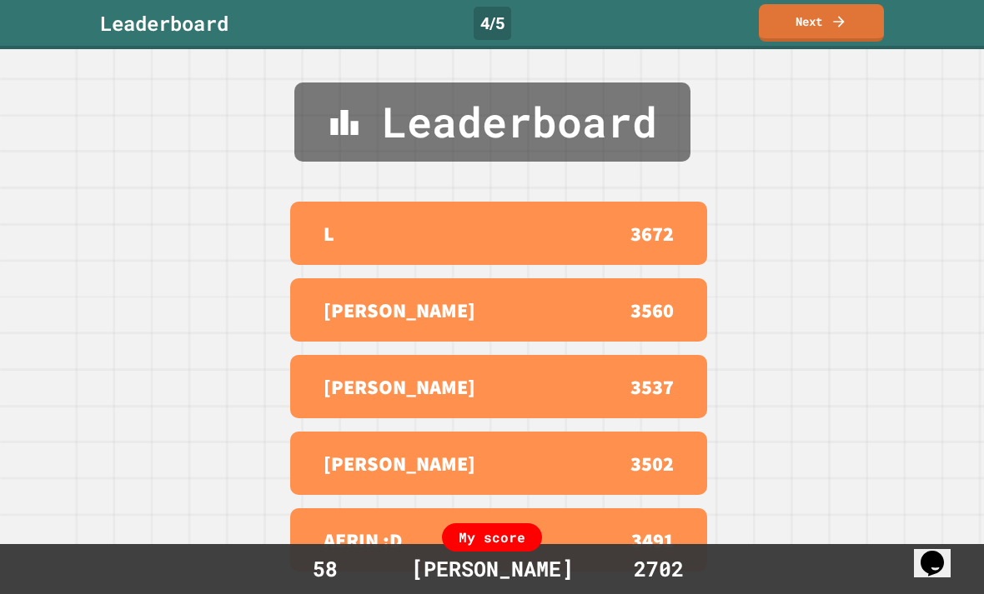
click at [841, 31] on link "Next" at bounding box center [821, 23] width 125 height 38
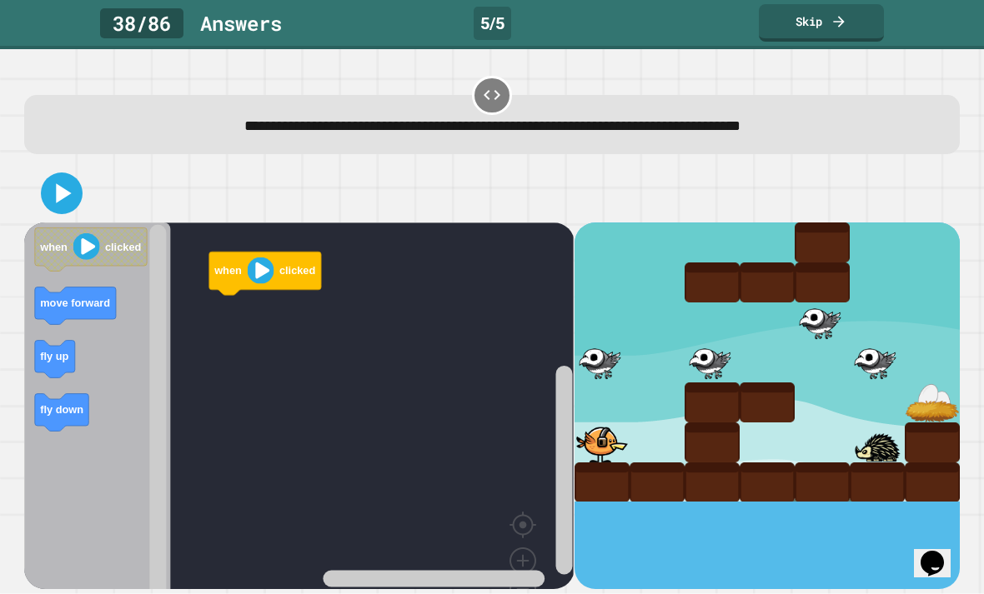
click at [850, 26] on link "Skip" at bounding box center [821, 23] width 125 height 38
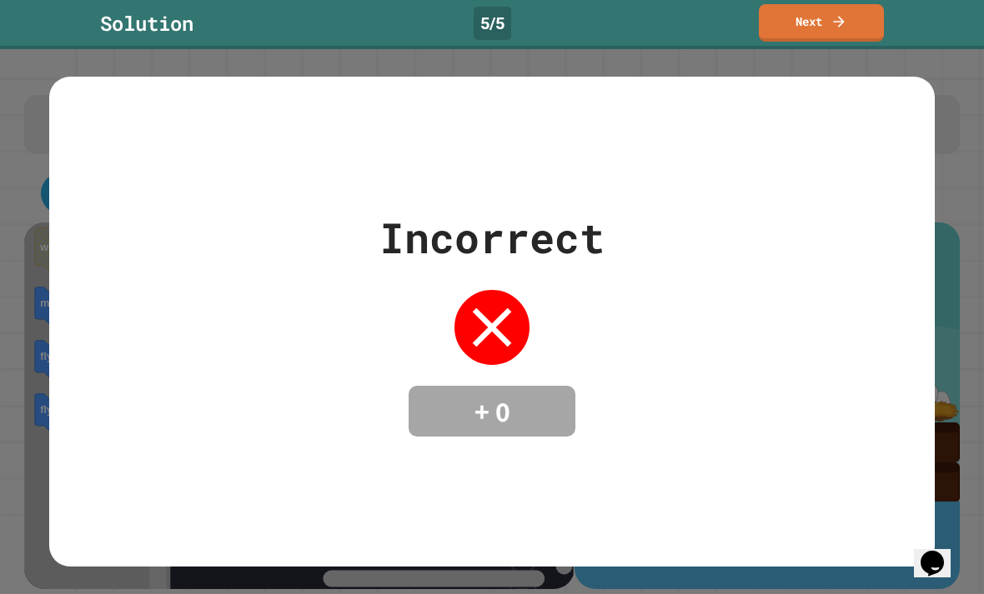
click at [839, 24] on icon at bounding box center [838, 21] width 17 height 17
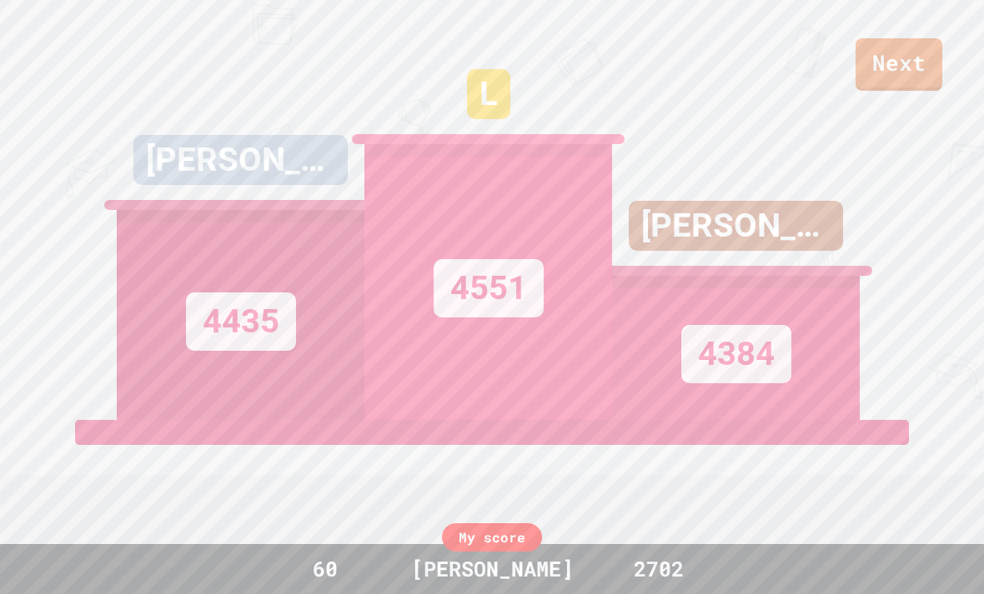
scroll to position [20, 0]
